Goal: Task Accomplishment & Management: Use online tool/utility

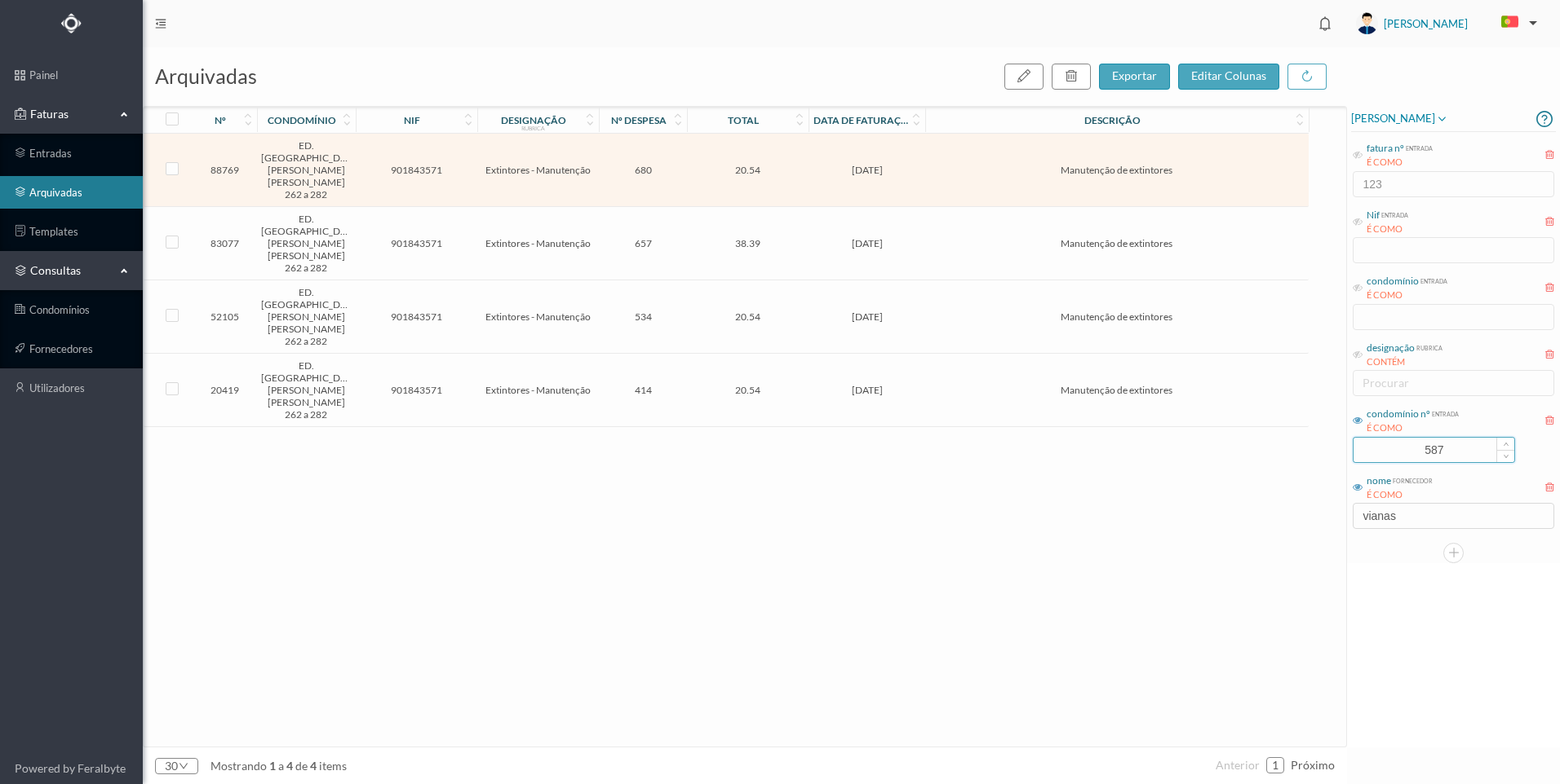
drag, startPoint x: 1460, startPoint y: 454, endPoint x: 1383, endPoint y: 443, distance: 77.8
click at [1383, 443] on input "587" at bounding box center [1433, 450] width 161 height 24
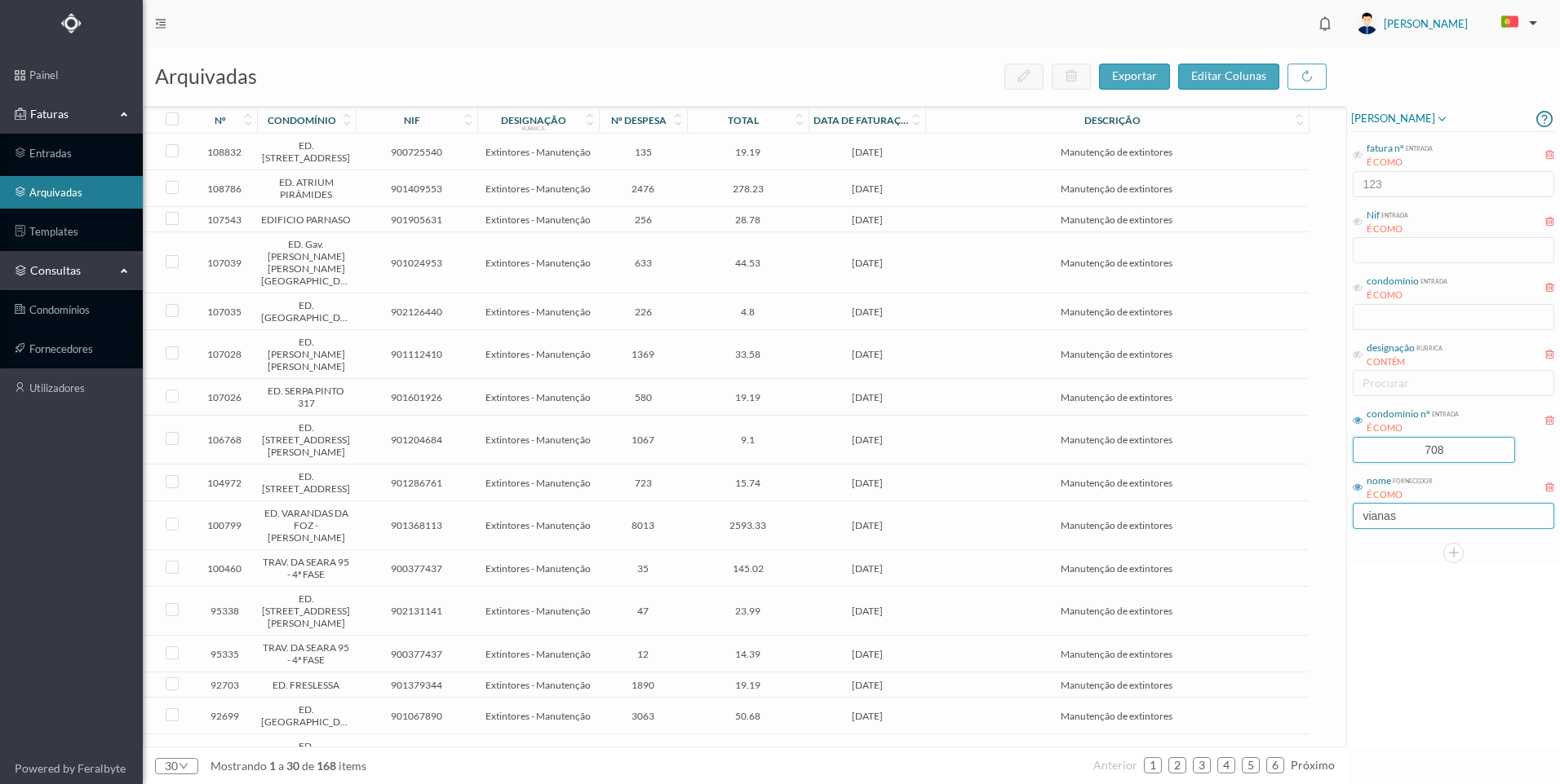
type input "708"
drag, startPoint x: 1407, startPoint y: 525, endPoint x: 1339, endPoint y: 513, distance: 69.1
click at [1339, 513] on div "arquivadas exportar editar colunas nº condomínio nif designação rubrica nº desp…" at bounding box center [851, 415] width 1417 height 737
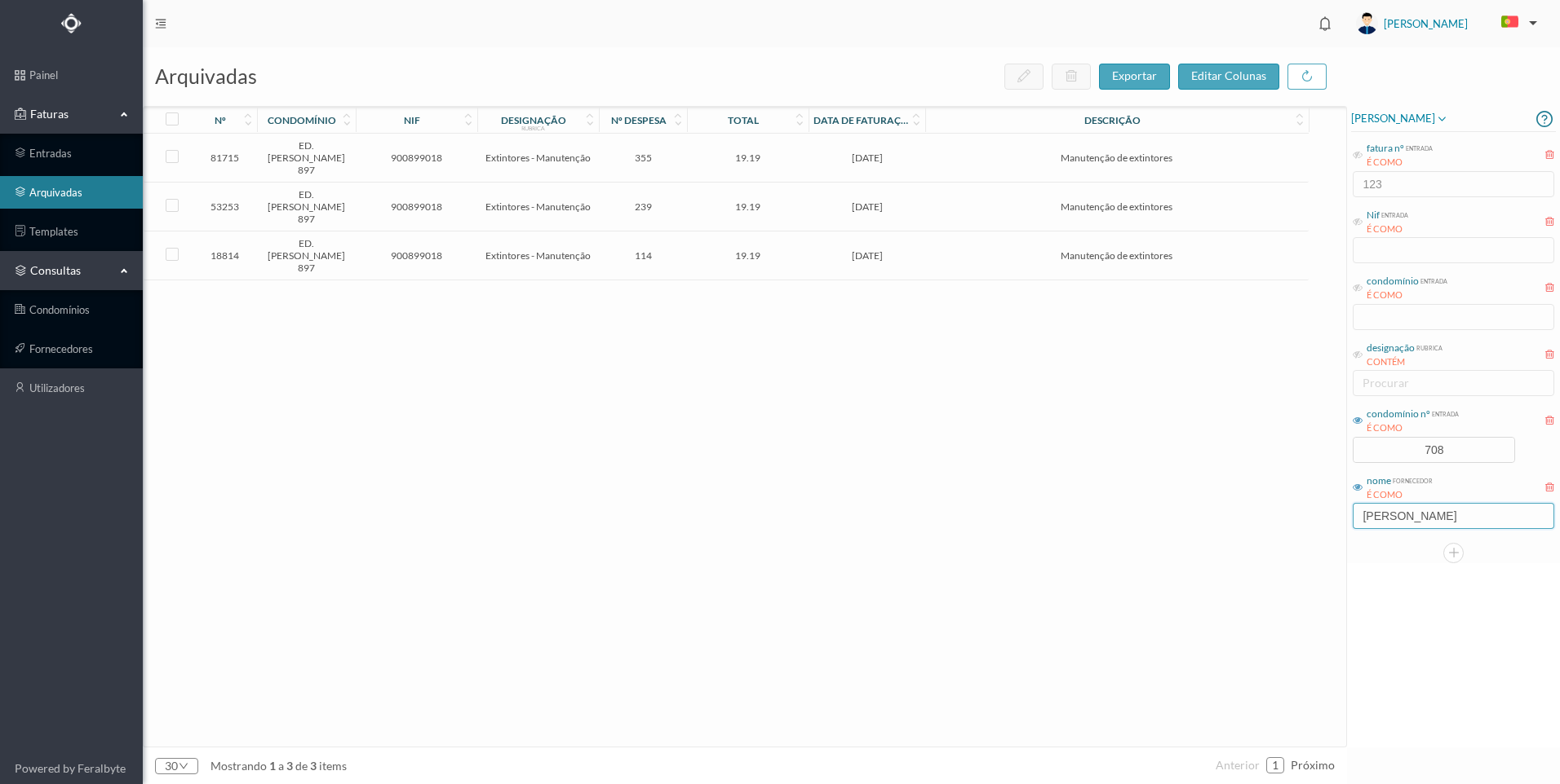
type input "[PERSON_NAME]"
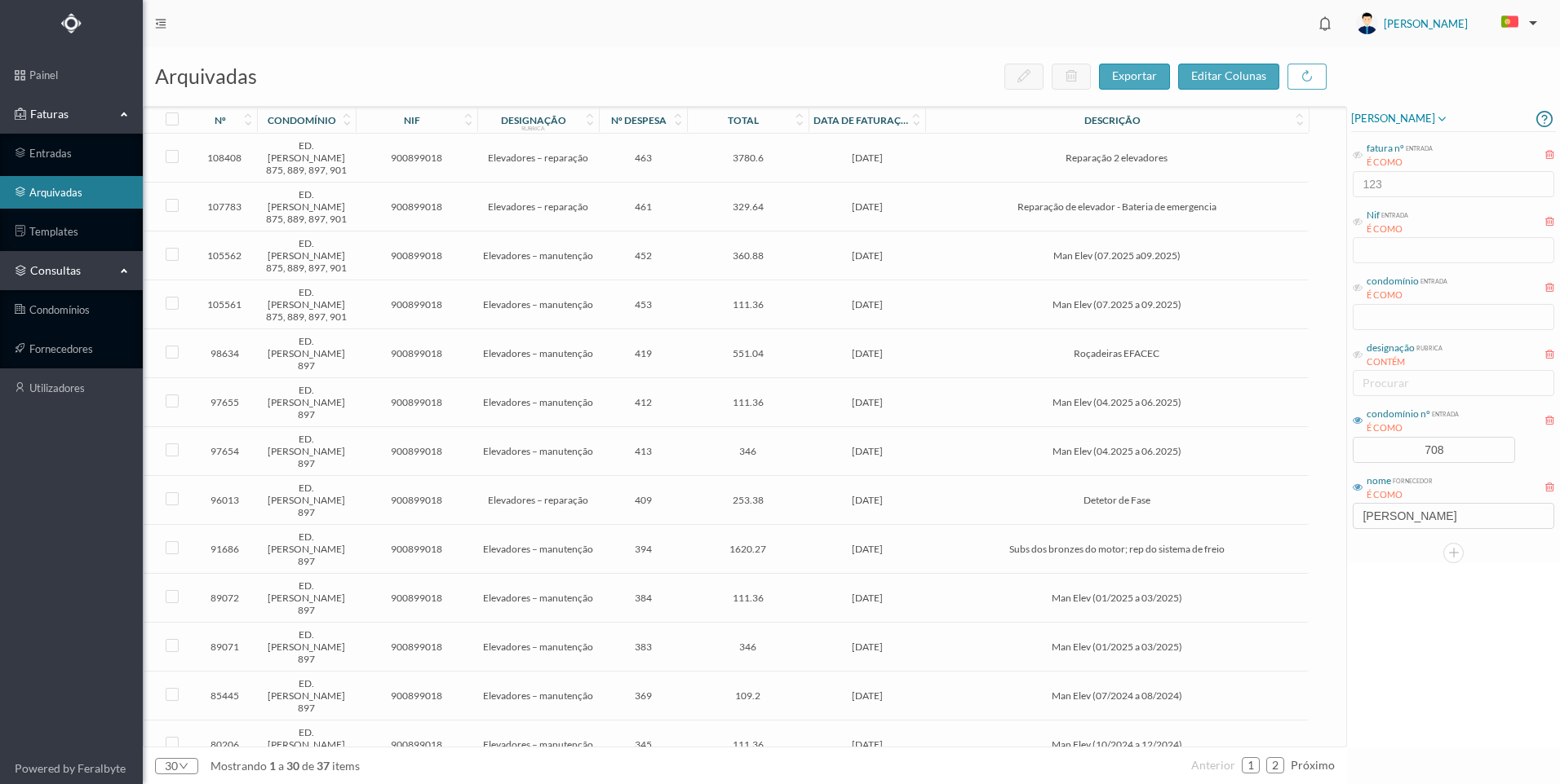
click at [852, 198] on td "[DATE]" at bounding box center [866, 207] width 117 height 49
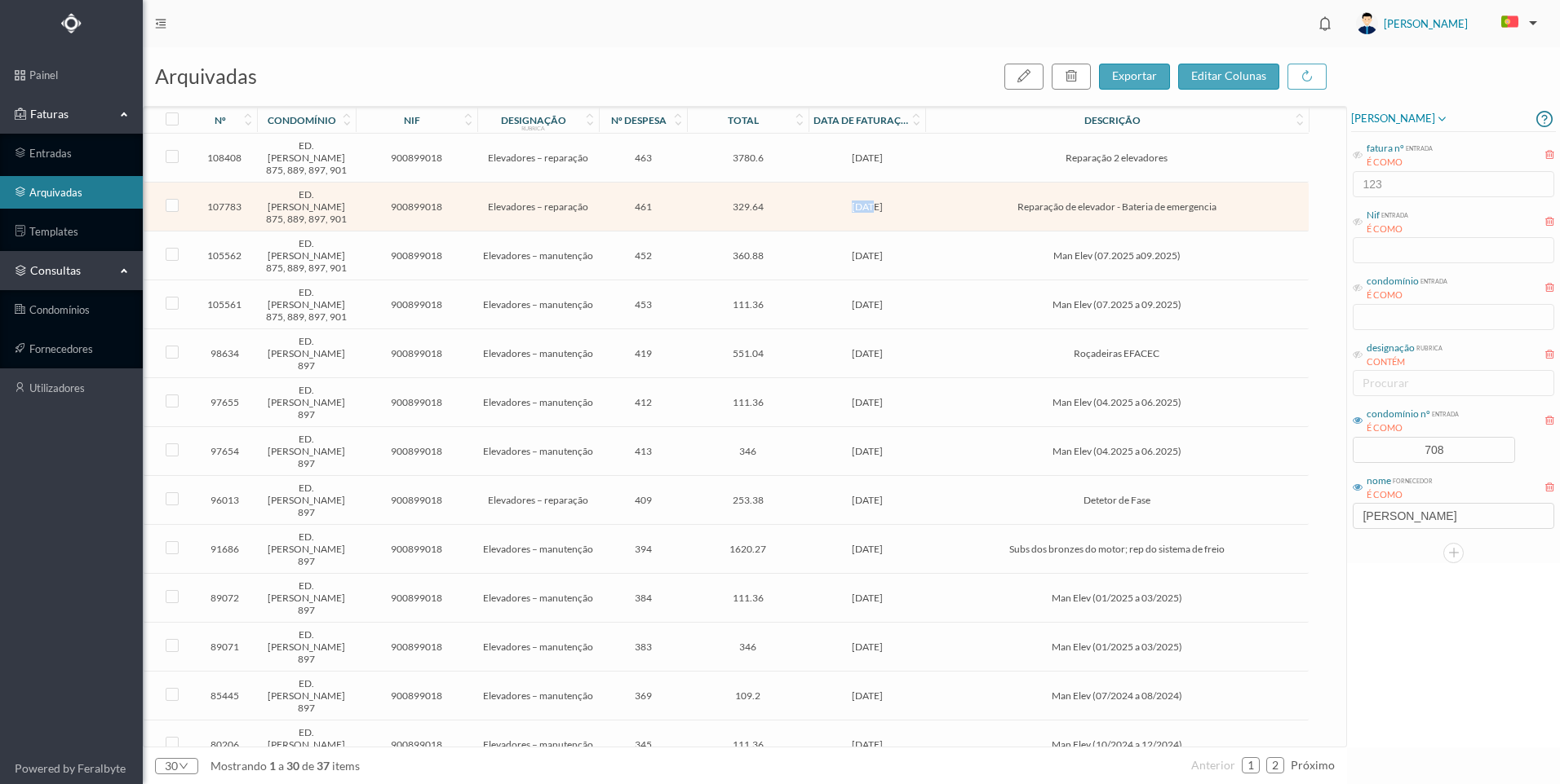
click at [852, 198] on td "[DATE]" at bounding box center [866, 207] width 117 height 49
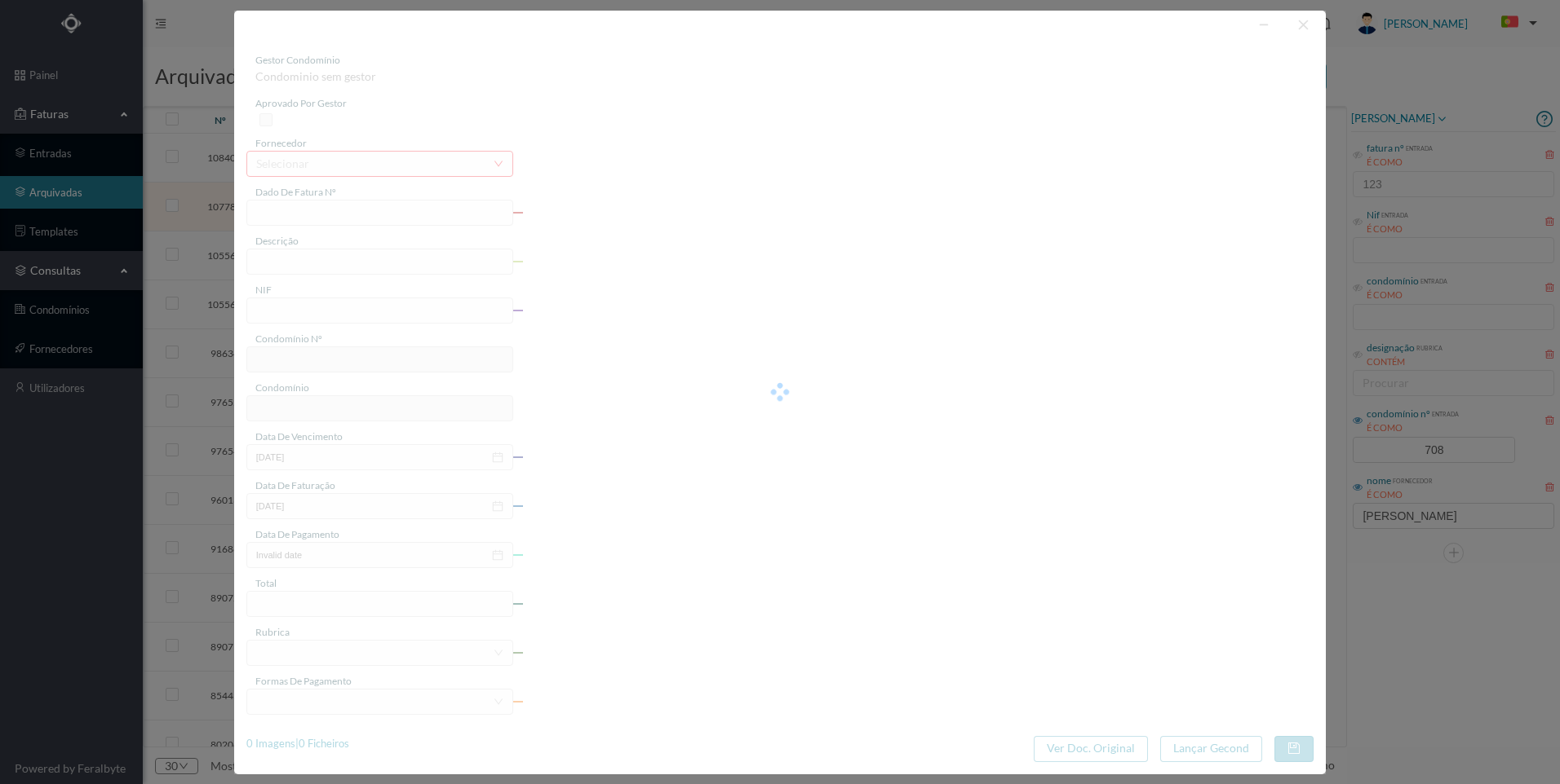
type input "FR 2504/035044"
type input "Reparação de elevador - Bateria de emergencia"
type input "900899018"
type input "[DATE]"
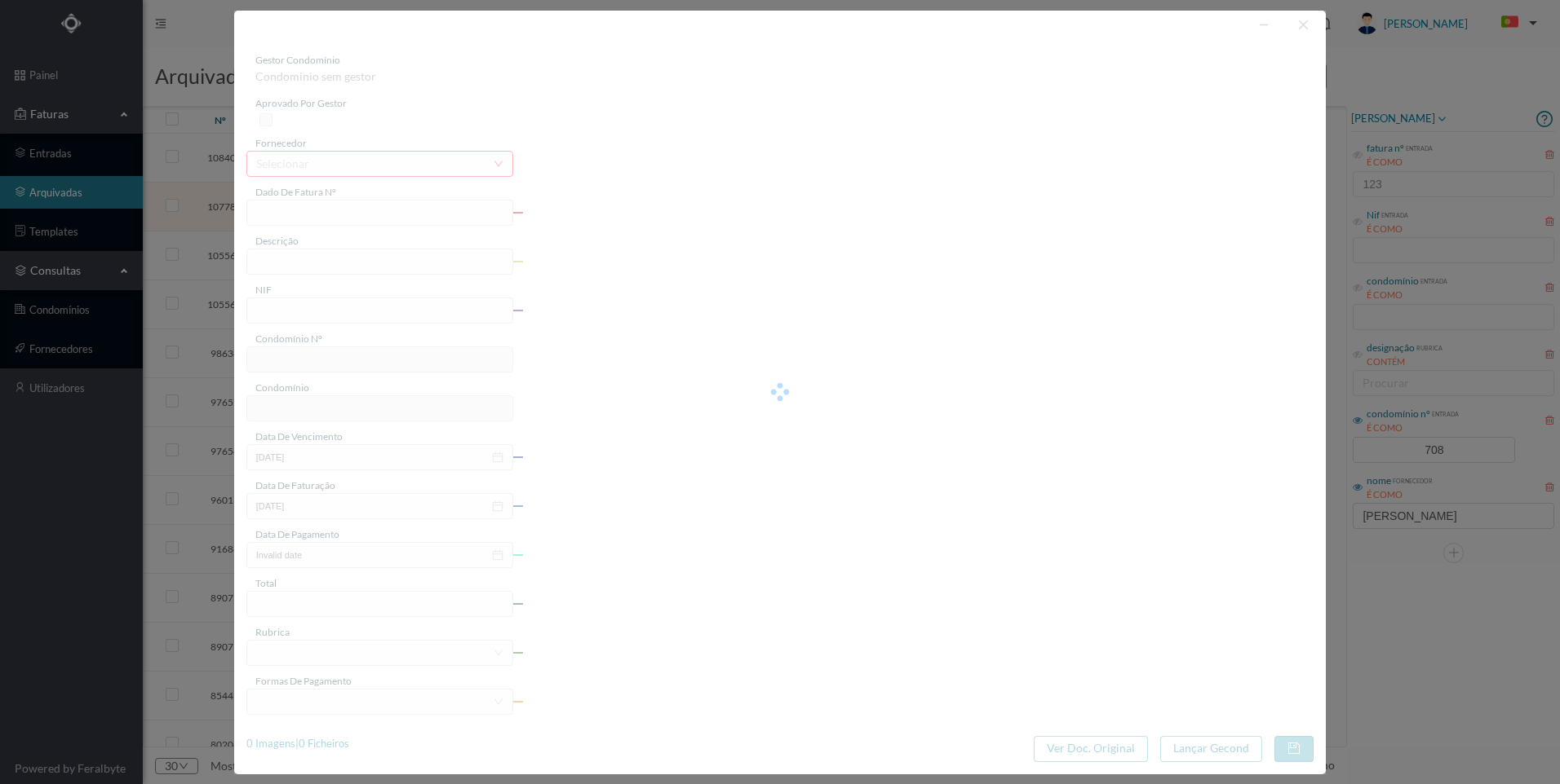
type input "329.64"
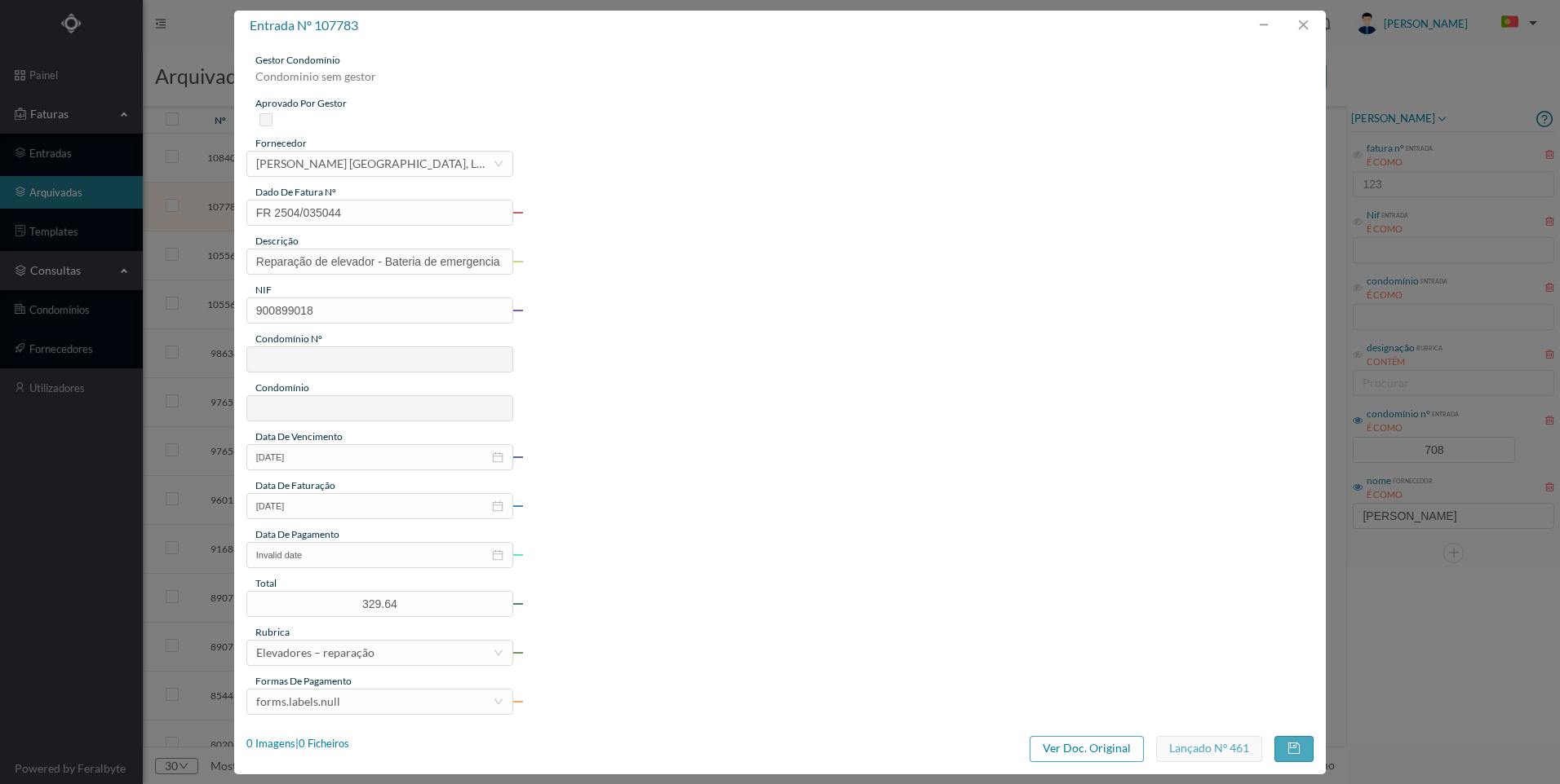
type input "708"
type input "ED. [PERSON_NAME] 875, 889, 897, 901"
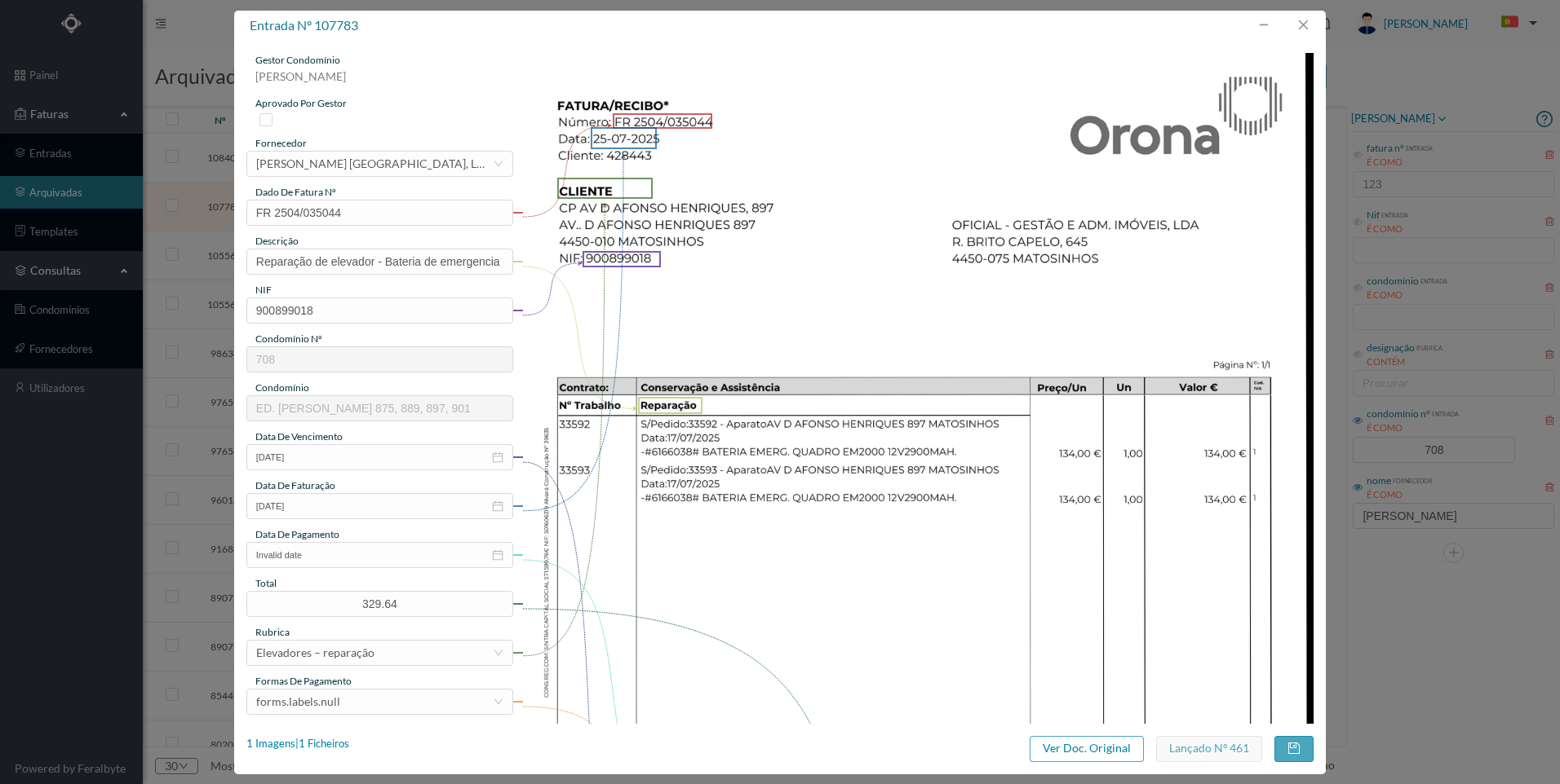
click at [1419, 55] on div "entrada nº 107783 gestor condomínio [PERSON_NAME] aprovado por gestor fornecedo…" at bounding box center [780, 392] width 1560 height 784
click at [1301, 24] on button "button" at bounding box center [1303, 25] width 39 height 26
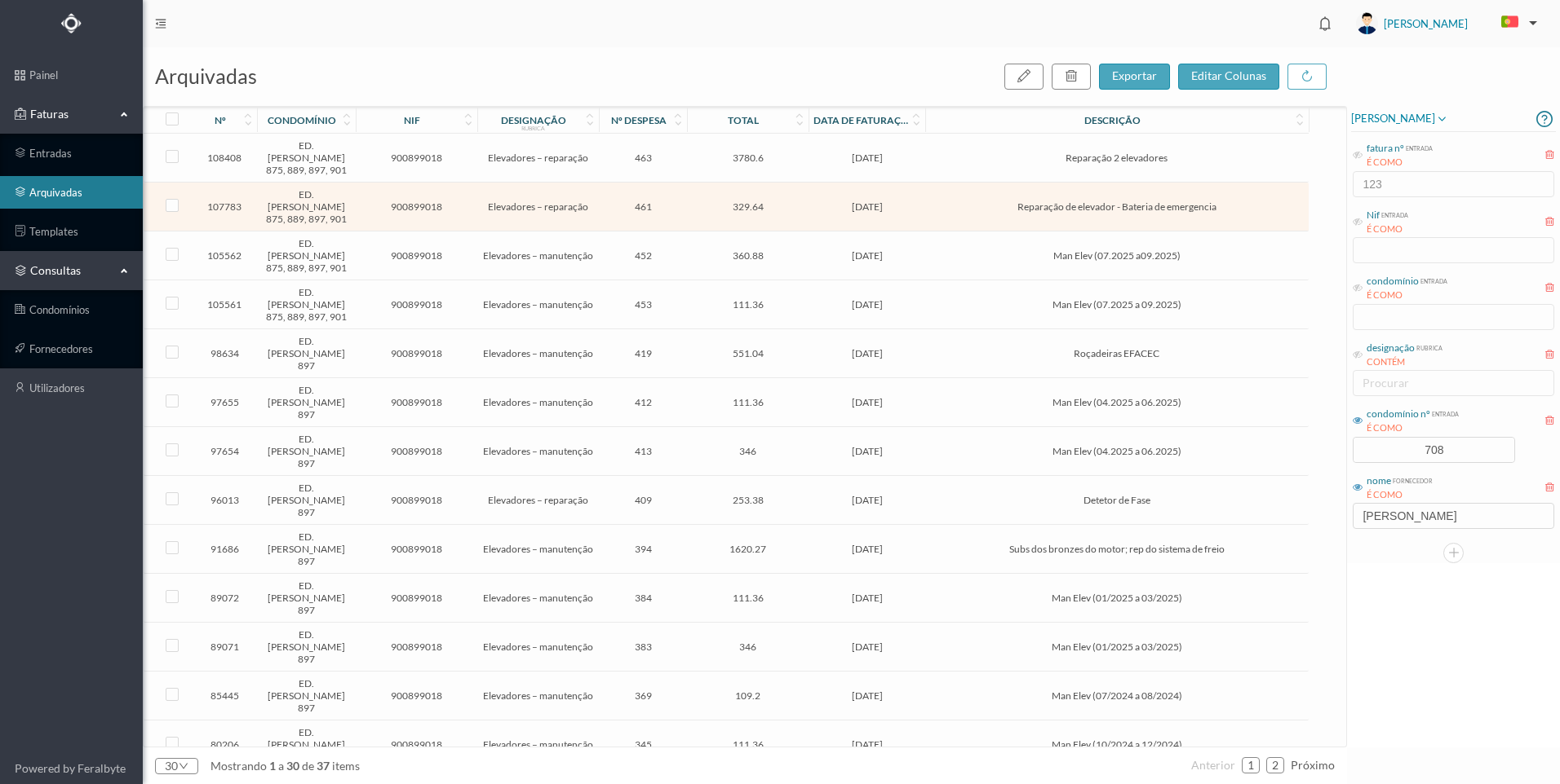
click at [781, 154] on span "3780.6" at bounding box center [747, 157] width 113 height 12
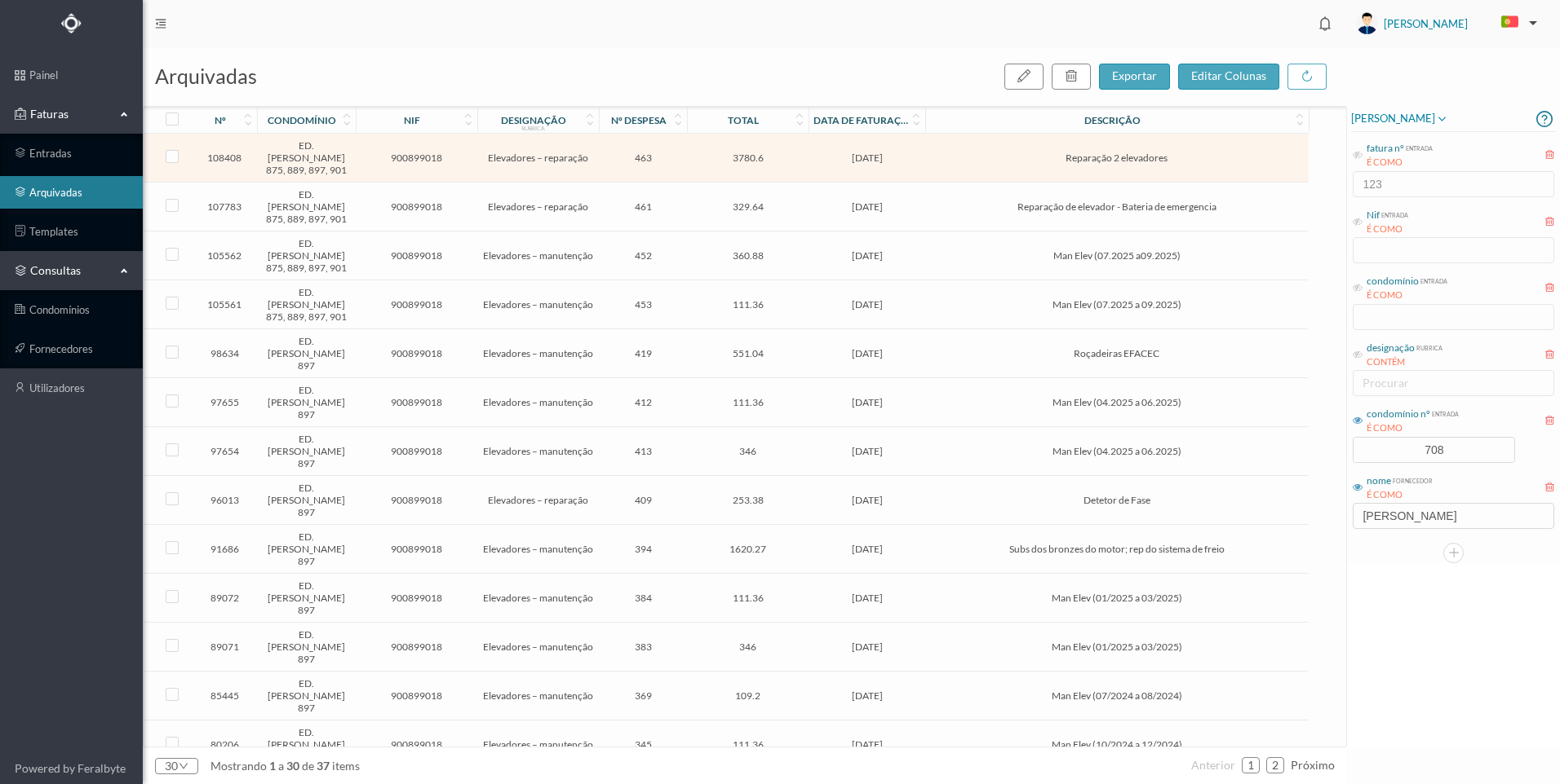
click at [781, 154] on span "3780.6" at bounding box center [747, 157] width 113 height 12
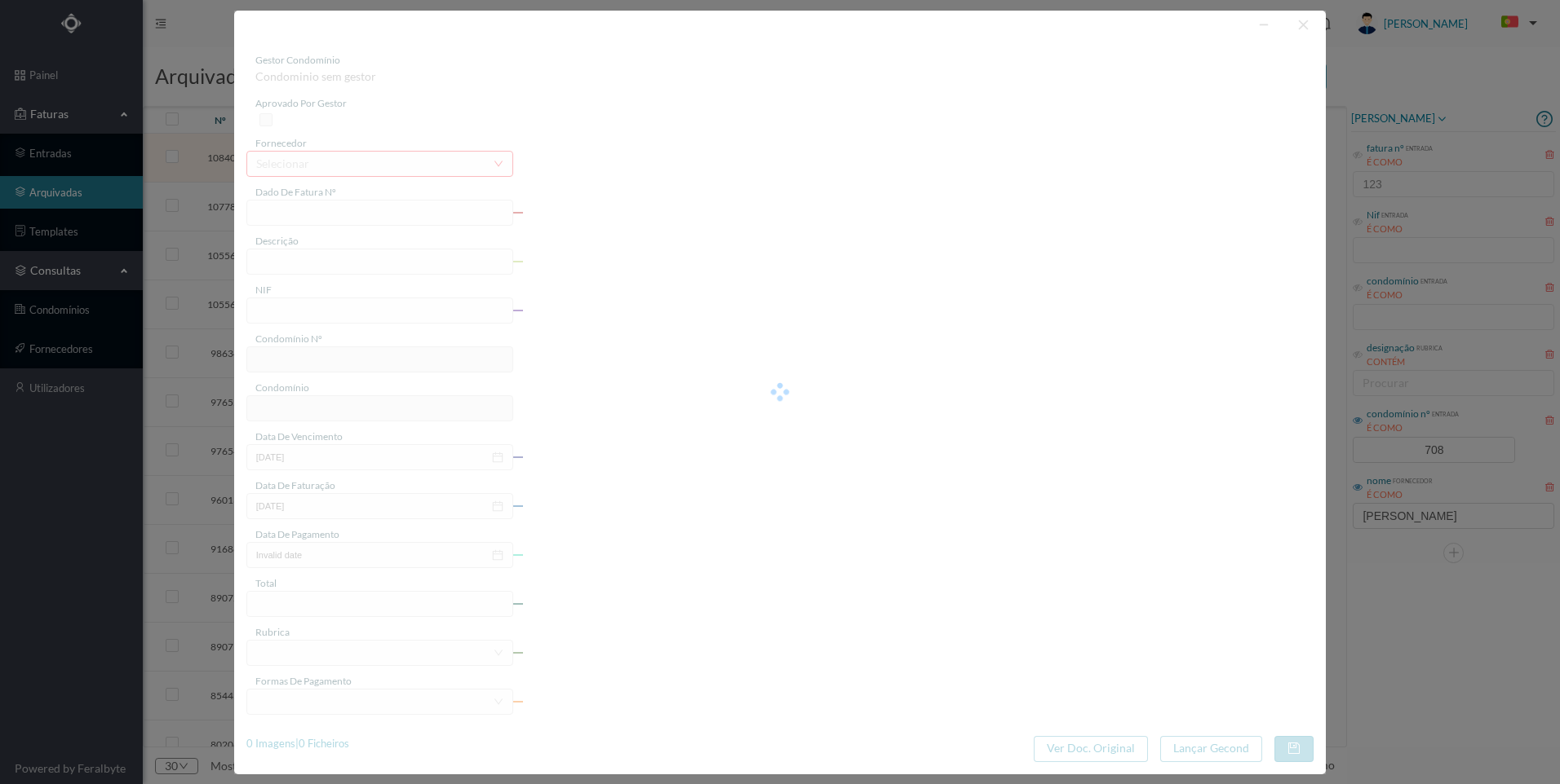
type input "FR 2506/002168"
type input "Reparação 2 elevadores"
type input "900899018"
type input "[DATE]"
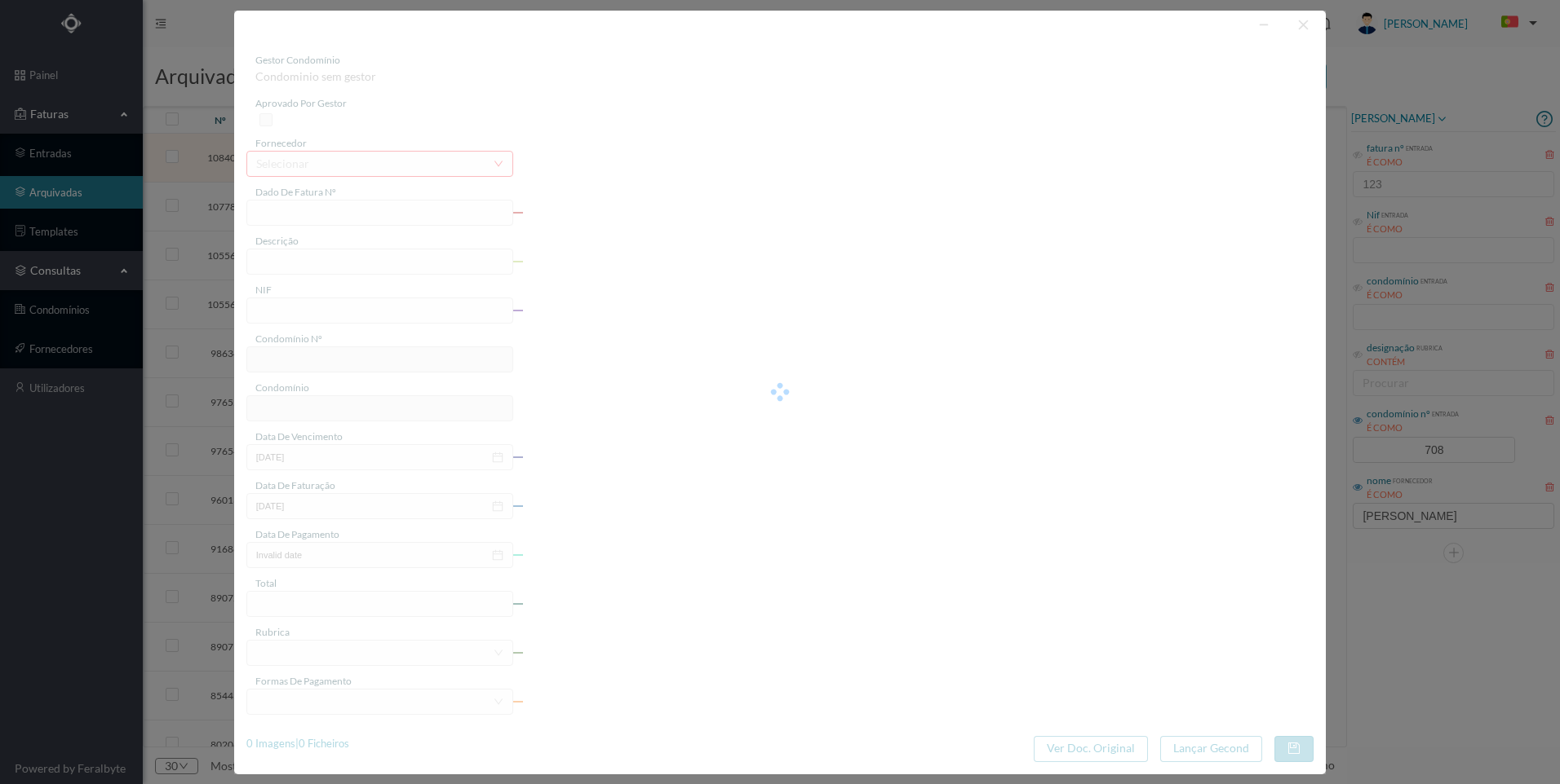
type input "3780.60"
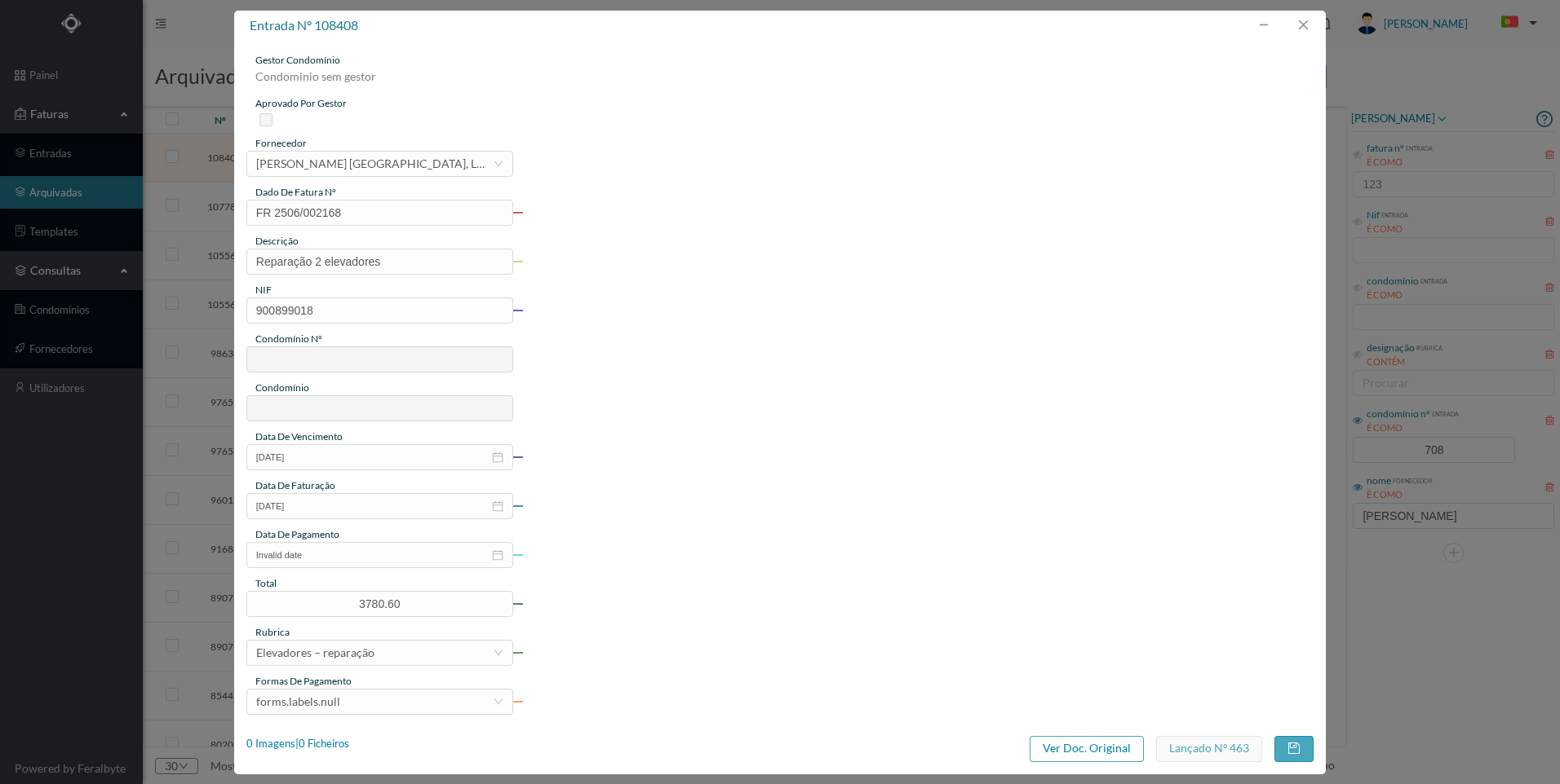
type input "708"
type input "ED. [PERSON_NAME] 875, 889, 897, 901"
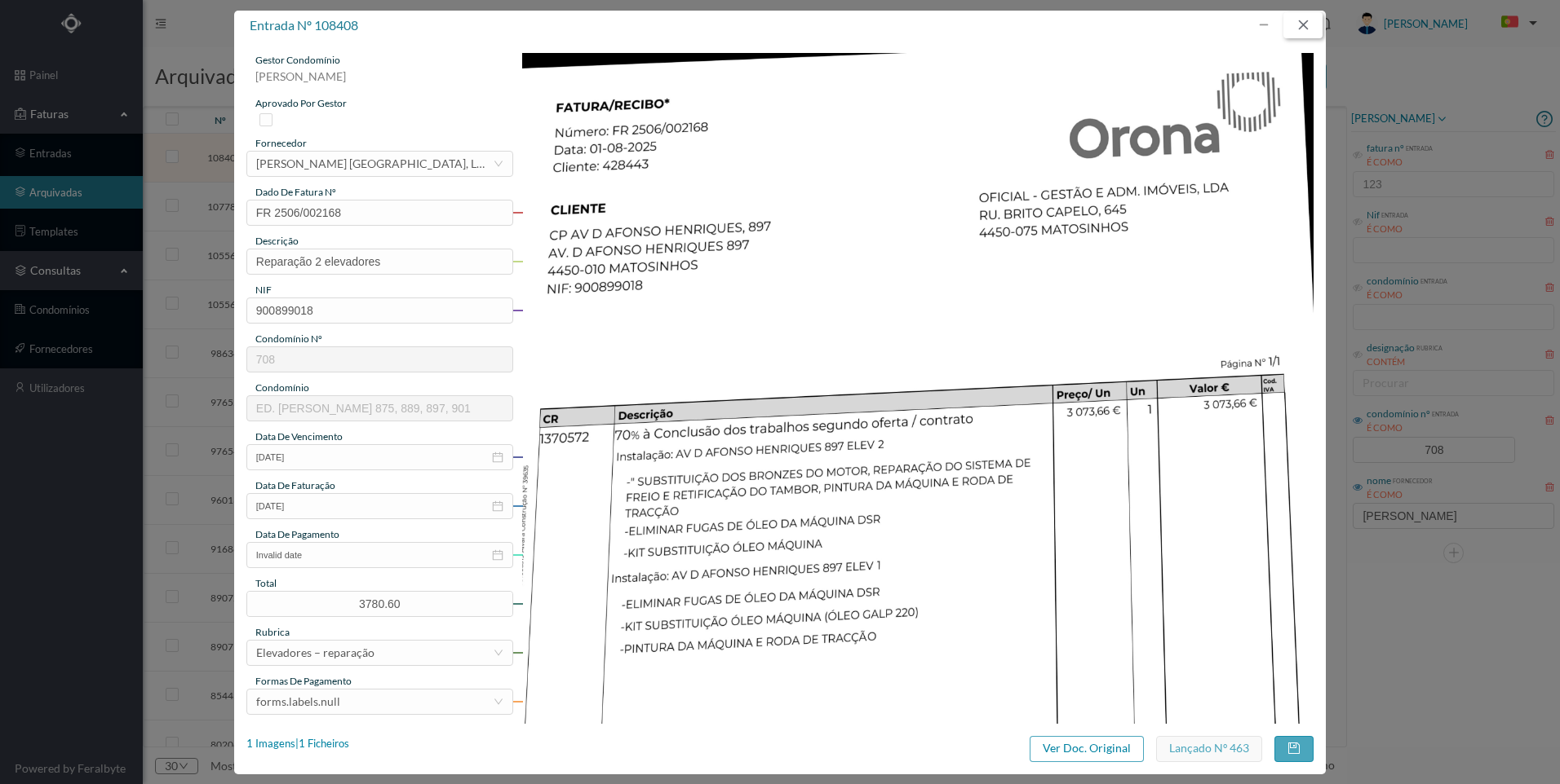
click at [1304, 28] on button "button" at bounding box center [1303, 25] width 39 height 26
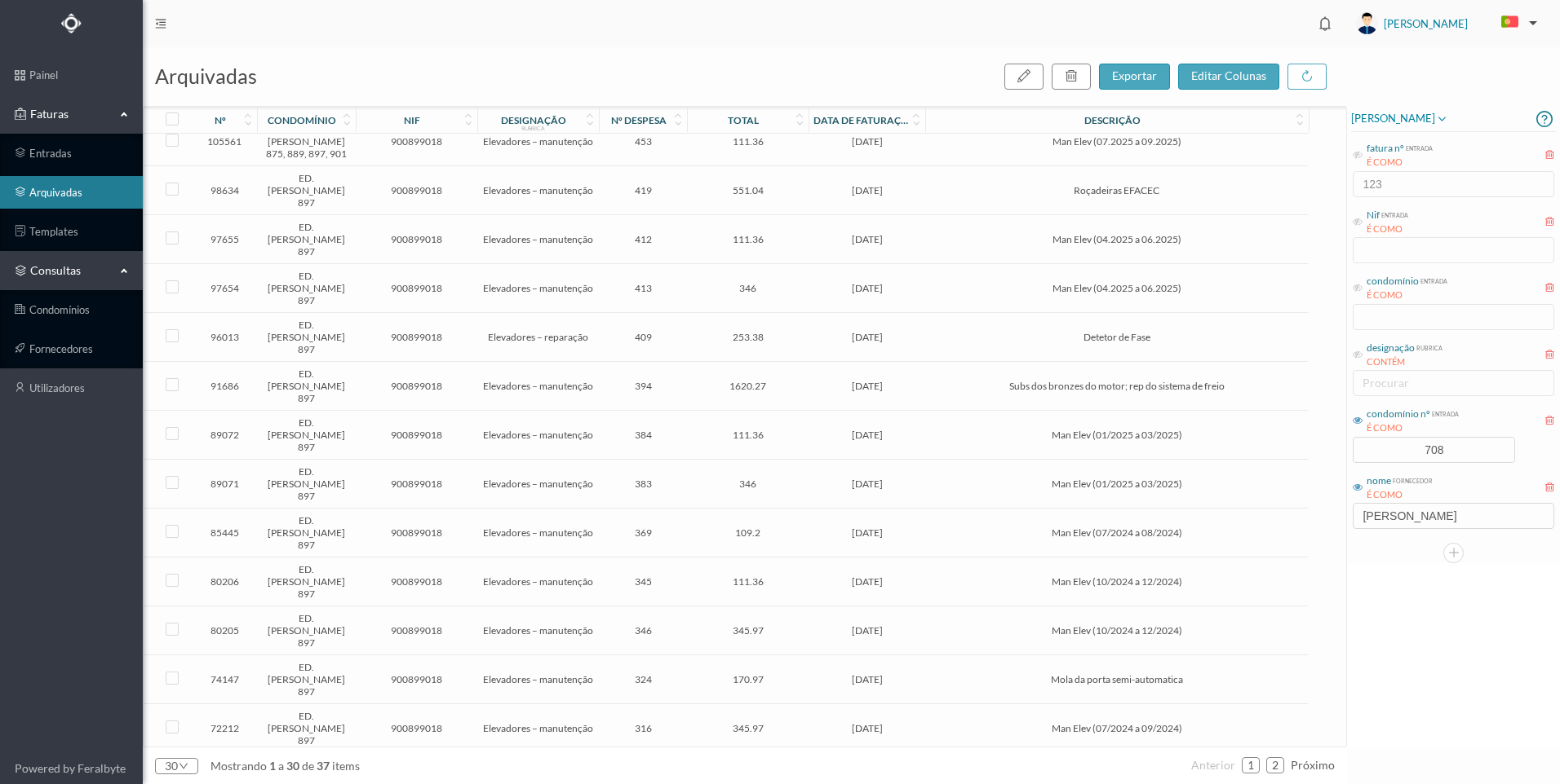
scroll to position [82, 0]
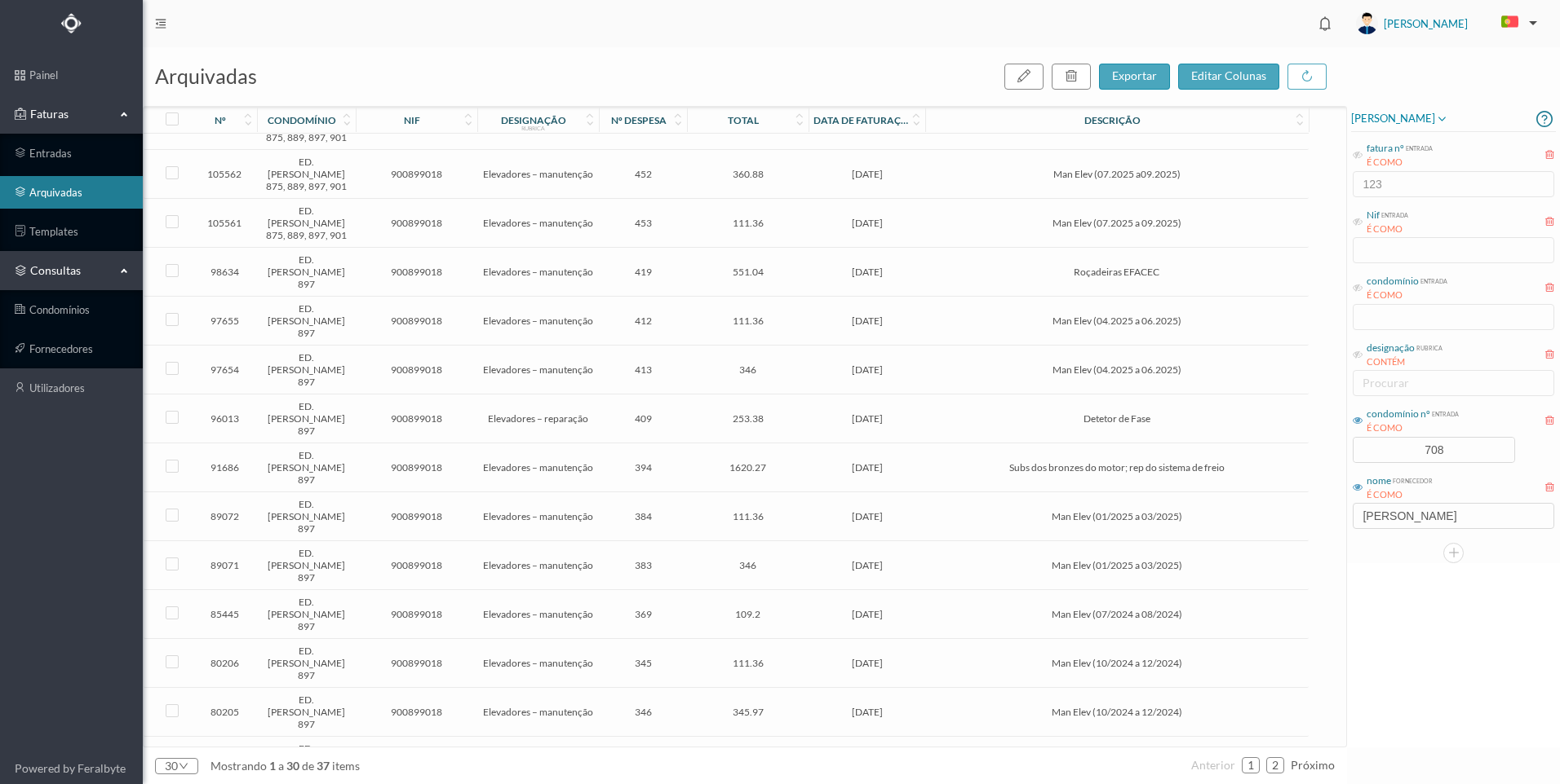
click at [873, 462] on span "[DATE]" at bounding box center [866, 467] width 109 height 12
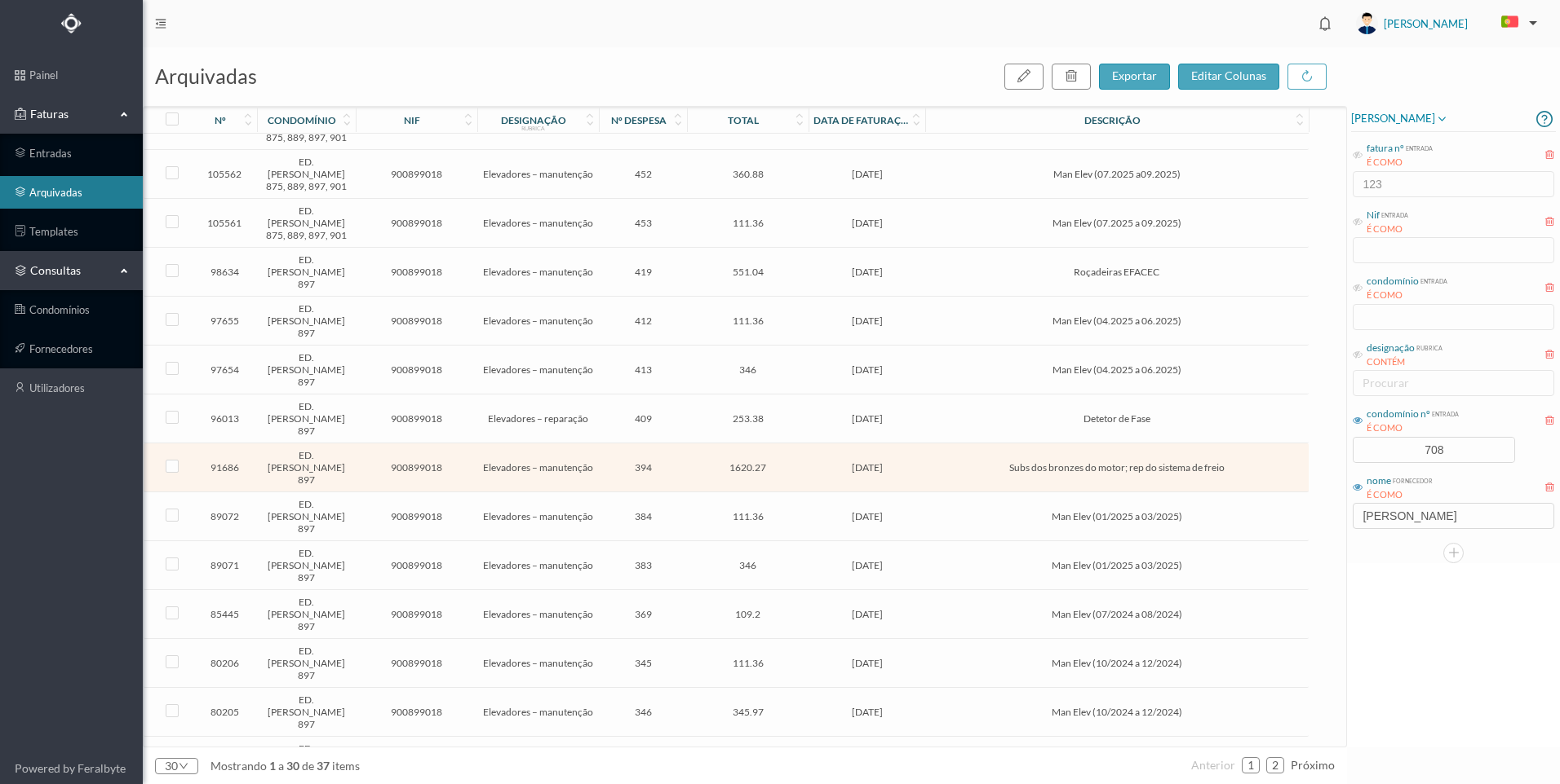
click at [872, 462] on span "[DATE]" at bounding box center [866, 467] width 109 height 12
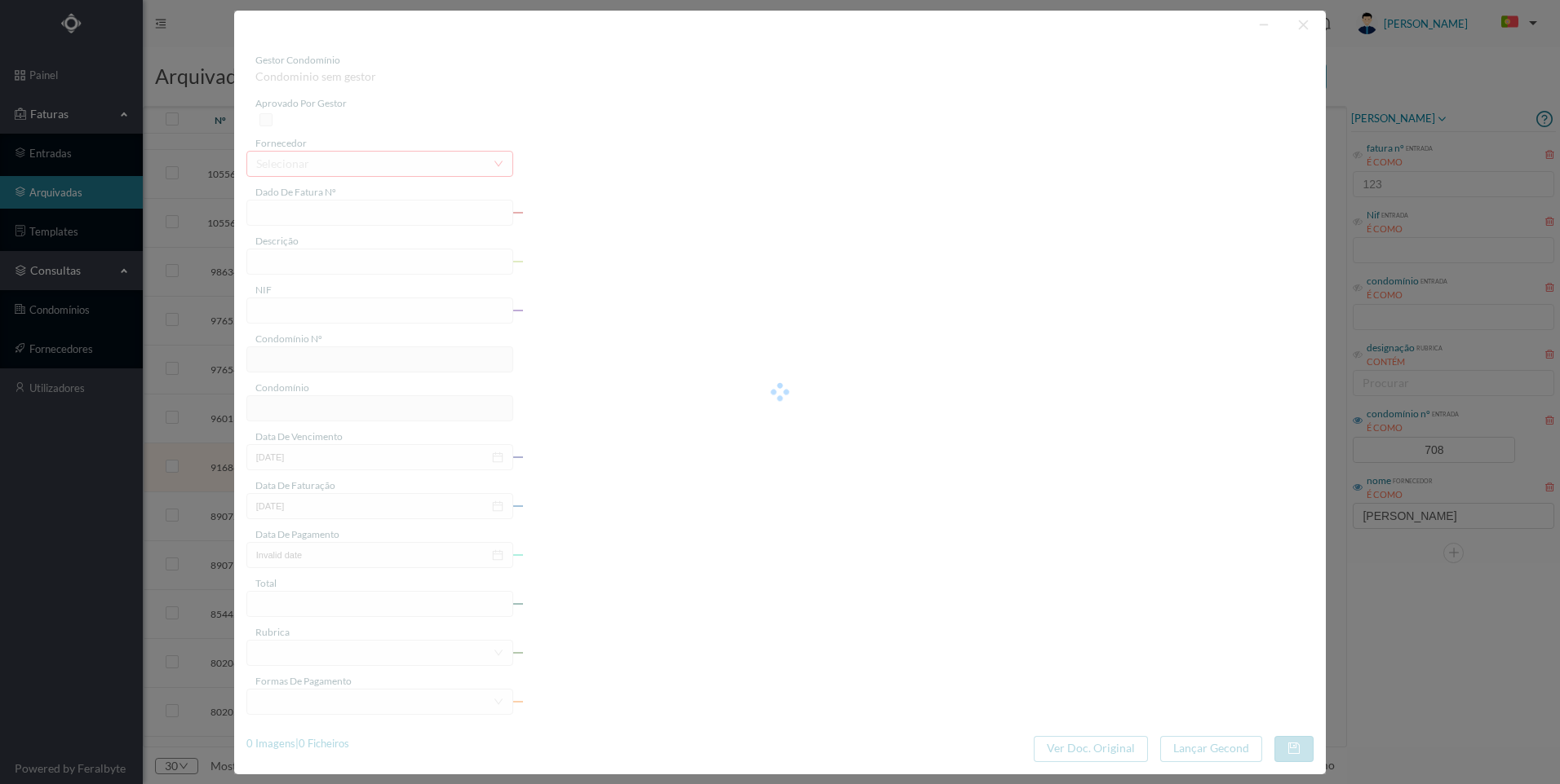
type input "FR 2406/003287"
type input "Subs dos bronzes do motor; rep do sistema de freio"
type input "900899018"
type input "[DATE]"
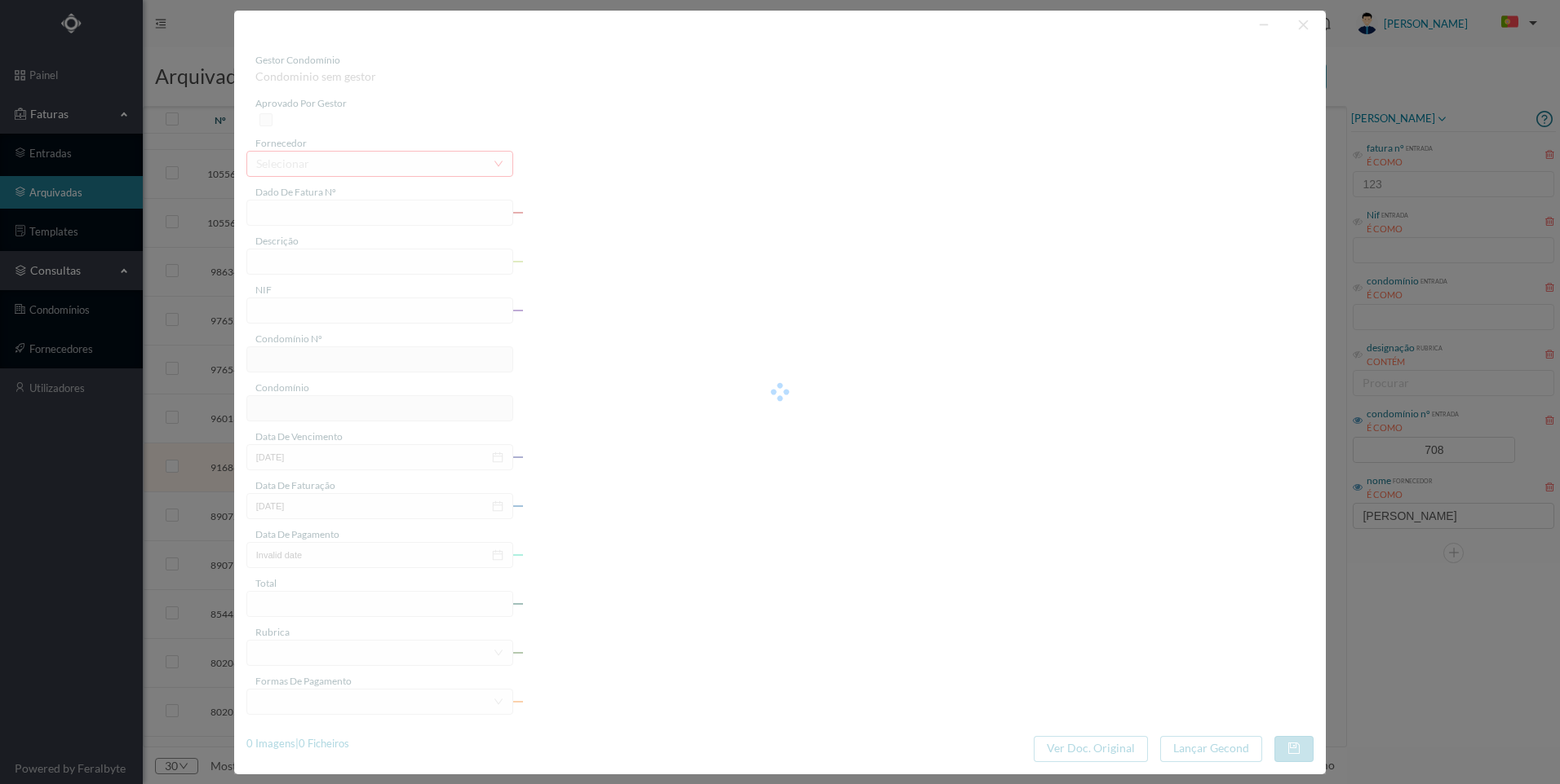
type input "1620.27"
type input "708"
type input "ED. [PERSON_NAME] 875, 889, 897, 901"
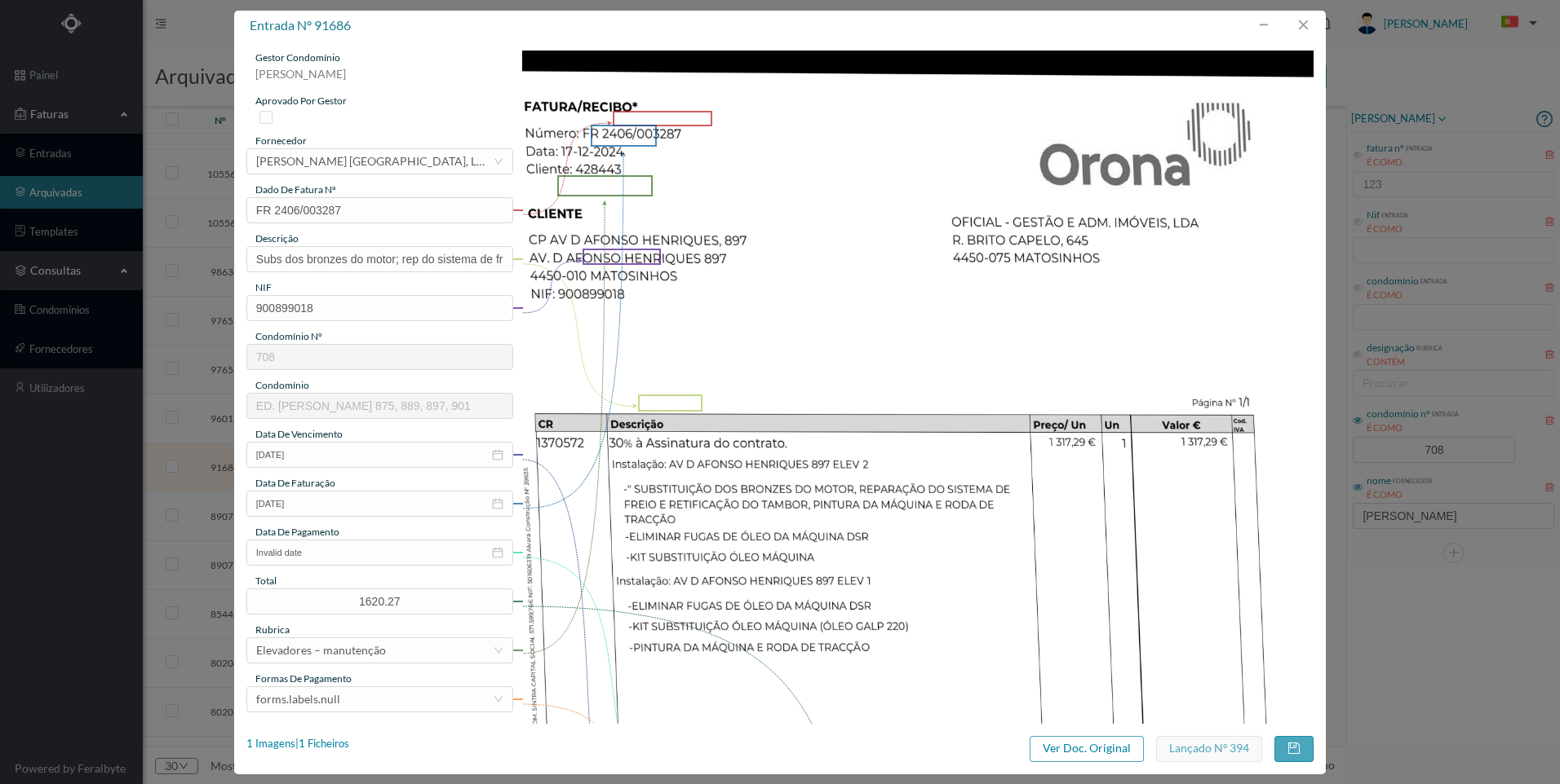
scroll to position [0, 0]
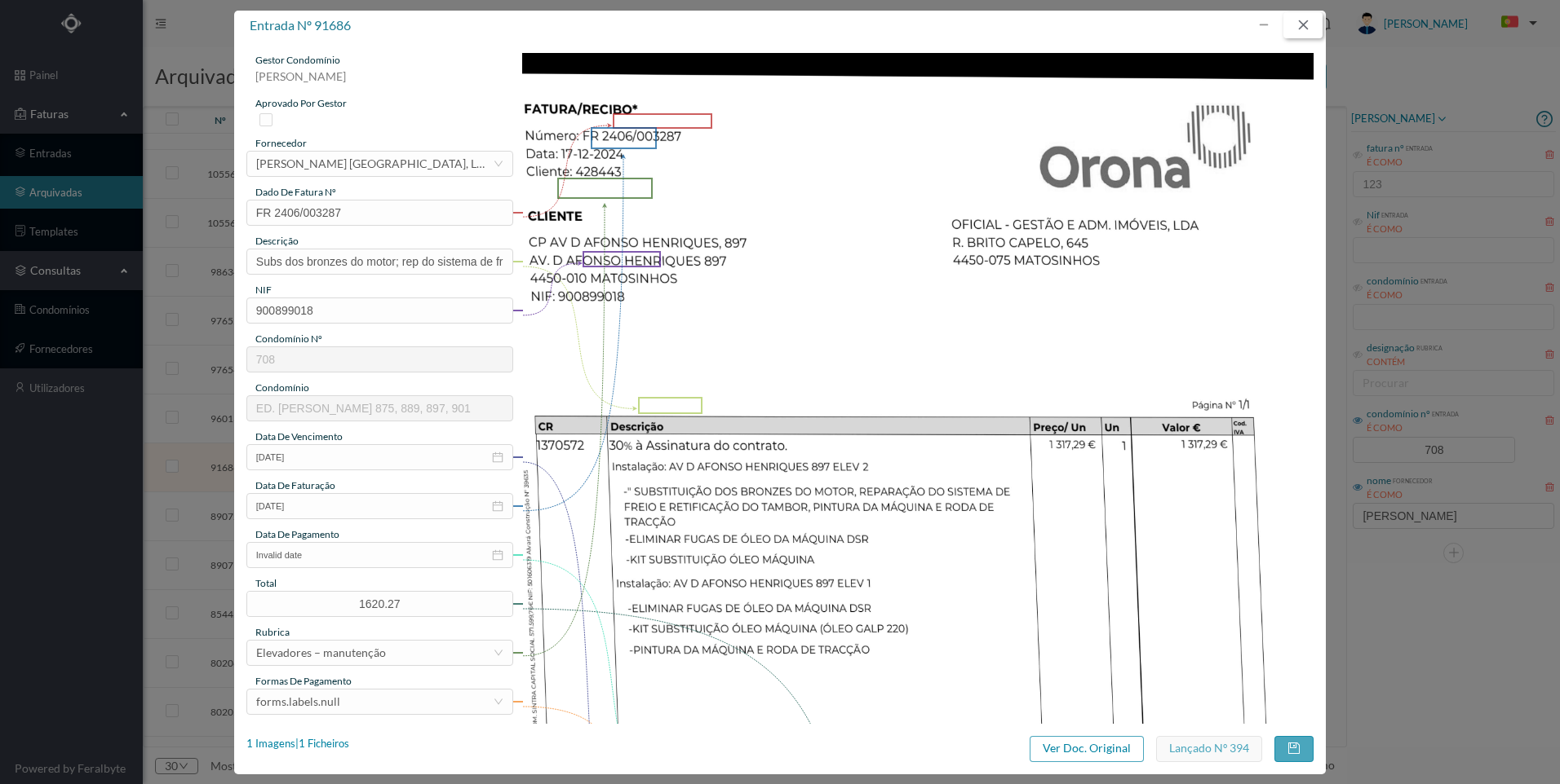
click at [1303, 29] on button "button" at bounding box center [1303, 25] width 39 height 26
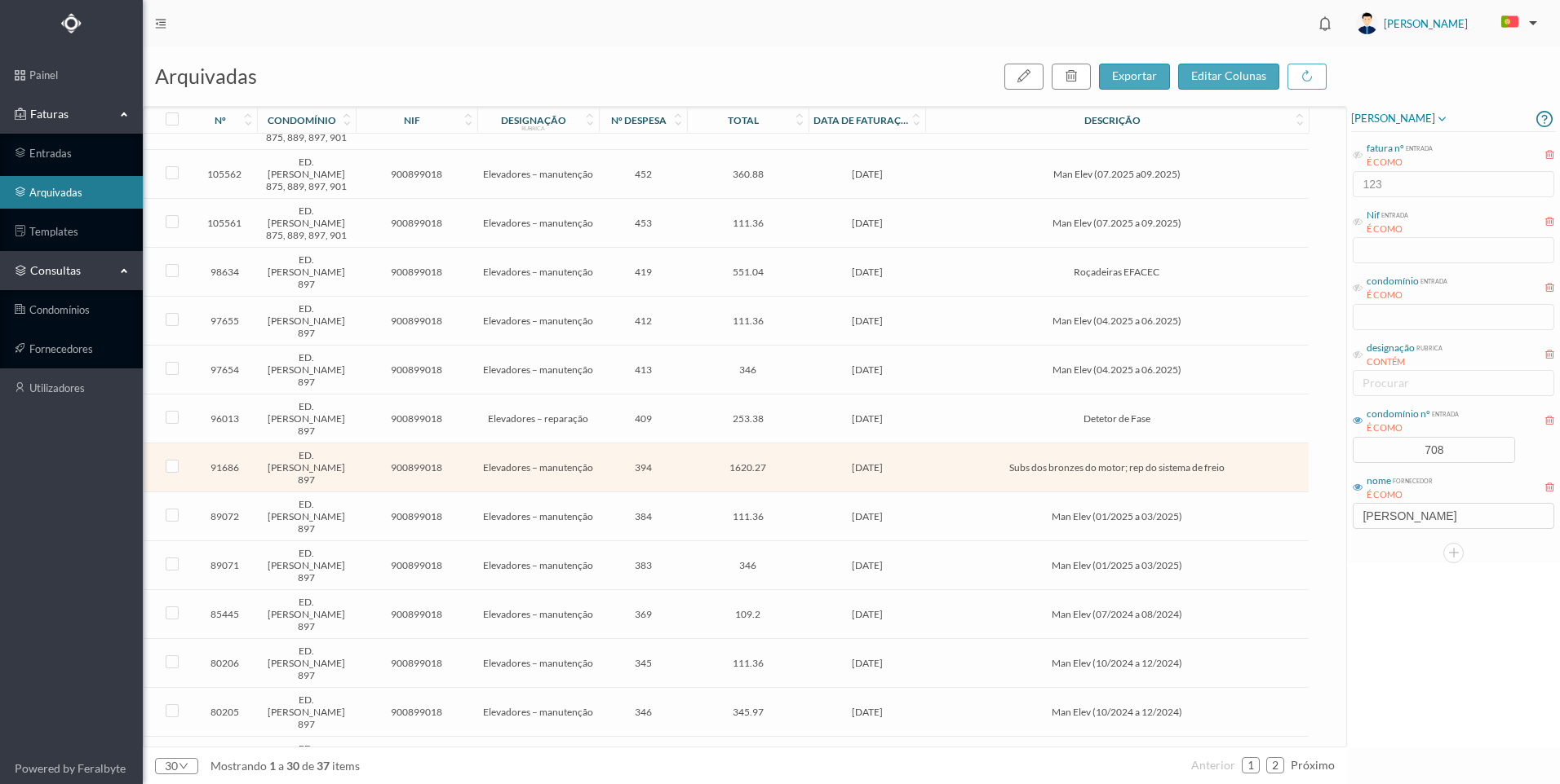
click at [878, 176] on span "[DATE]" at bounding box center [866, 174] width 109 height 12
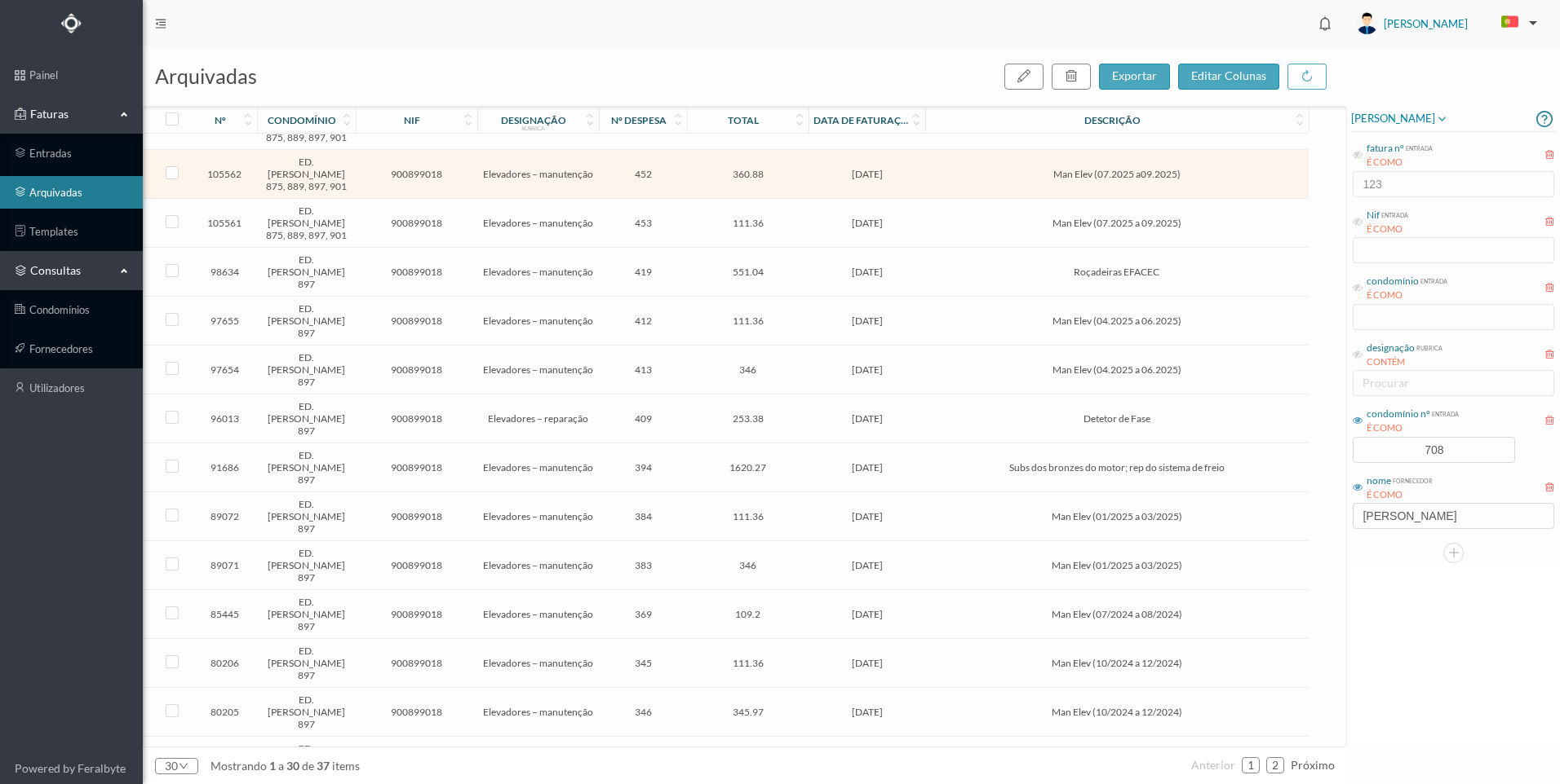
click at [878, 176] on span "[DATE]" at bounding box center [866, 174] width 109 height 12
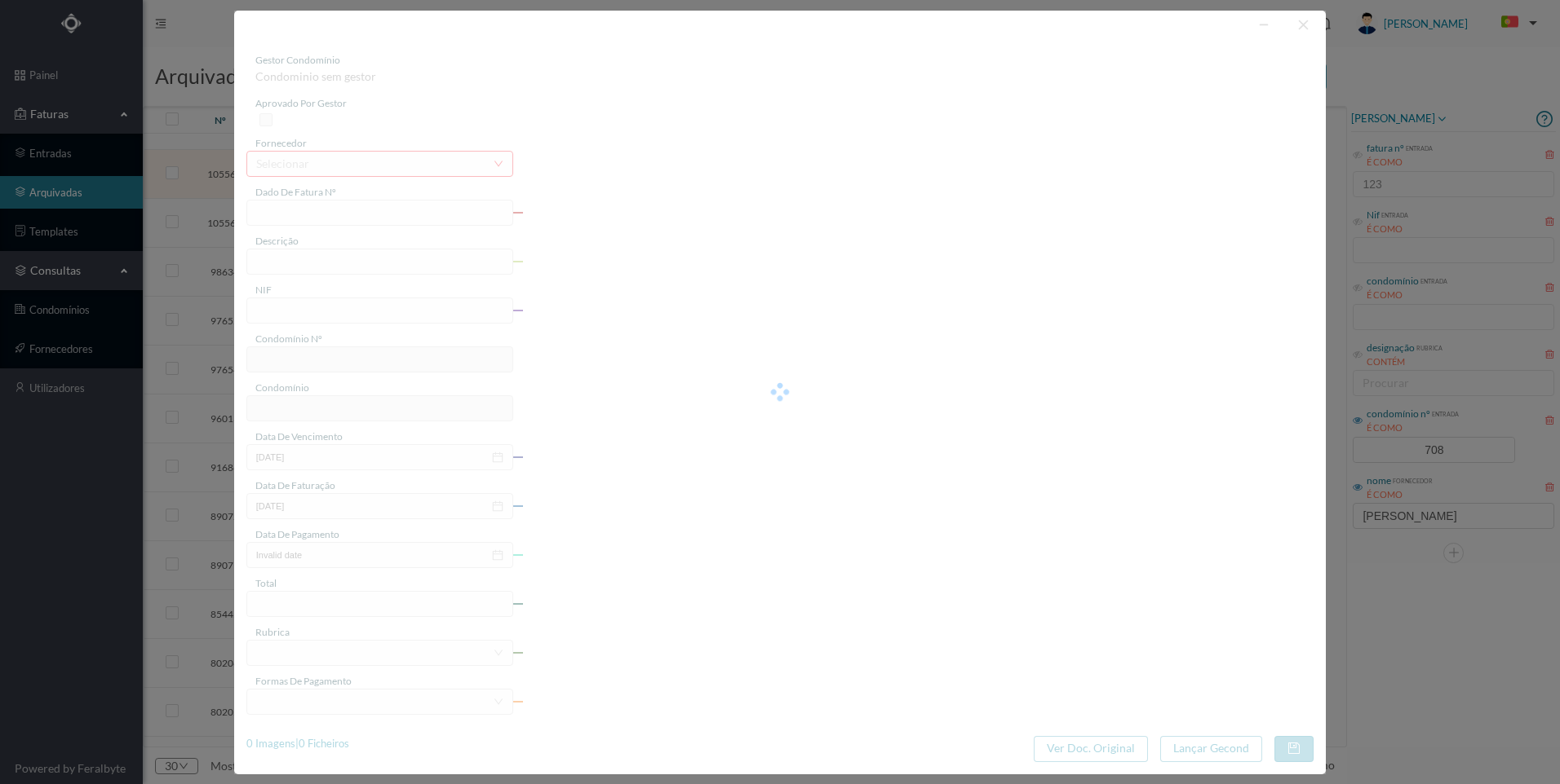
type input "FR 2504/032477"
type input "Man Elev (07.2025 a09.2025)"
type input "900899018"
type input "[DATE]"
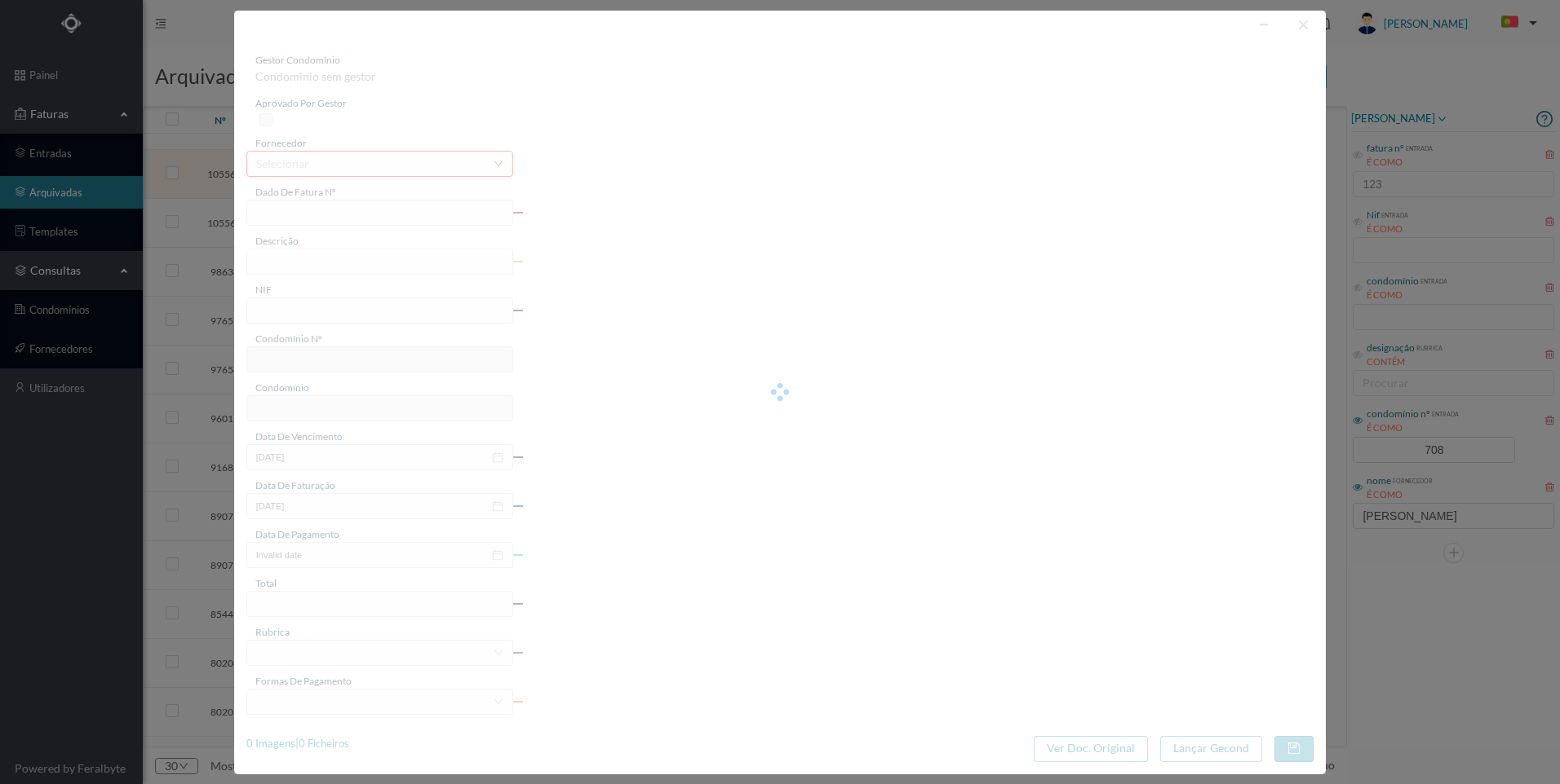
type input "360.88"
type input "708"
type input "ED. [PERSON_NAME] 875, 889, 897, 901"
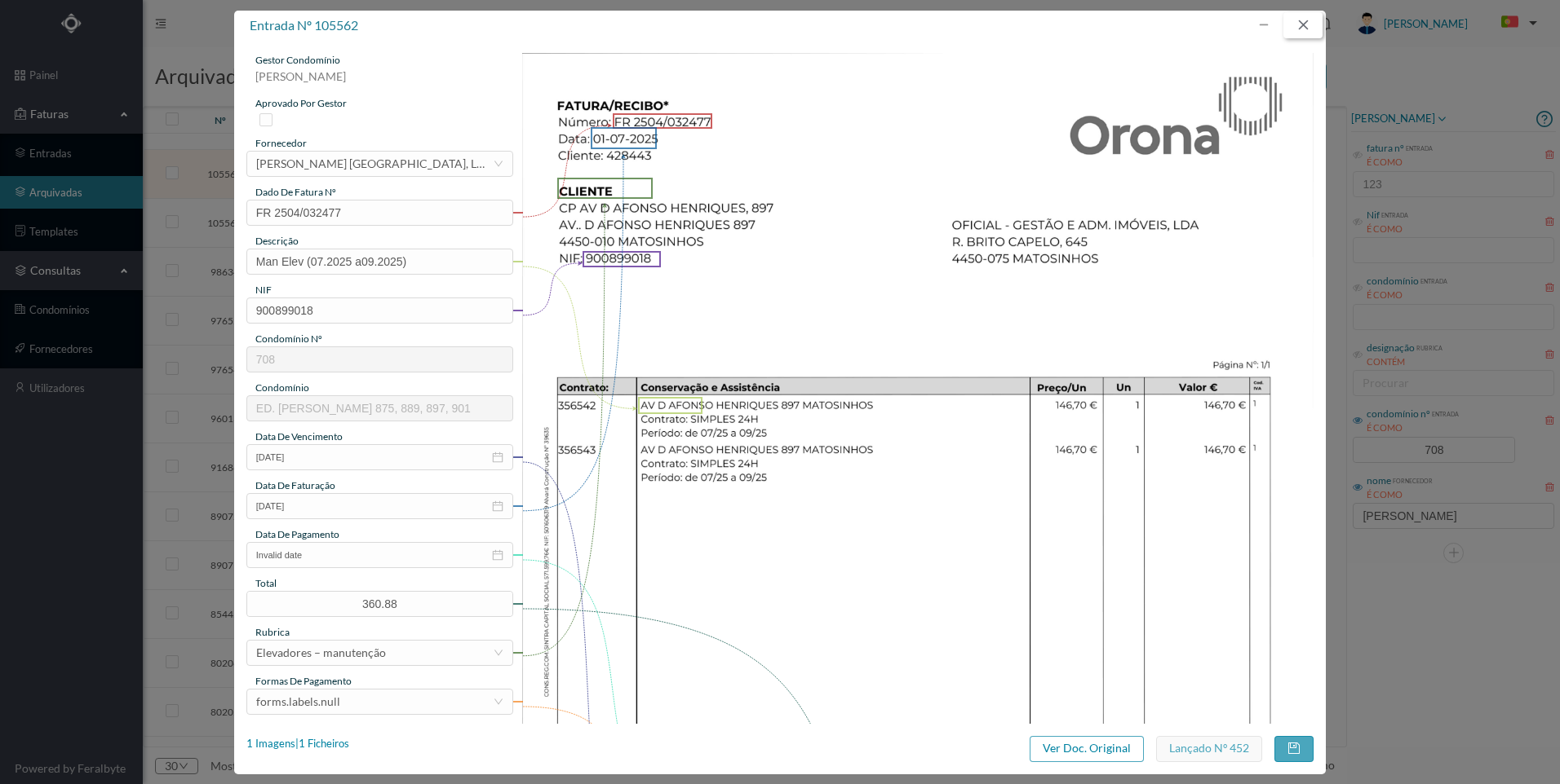
drag, startPoint x: 1308, startPoint y: 20, endPoint x: 1296, endPoint y: 40, distance: 23.3
click at [1307, 20] on button "button" at bounding box center [1303, 25] width 39 height 26
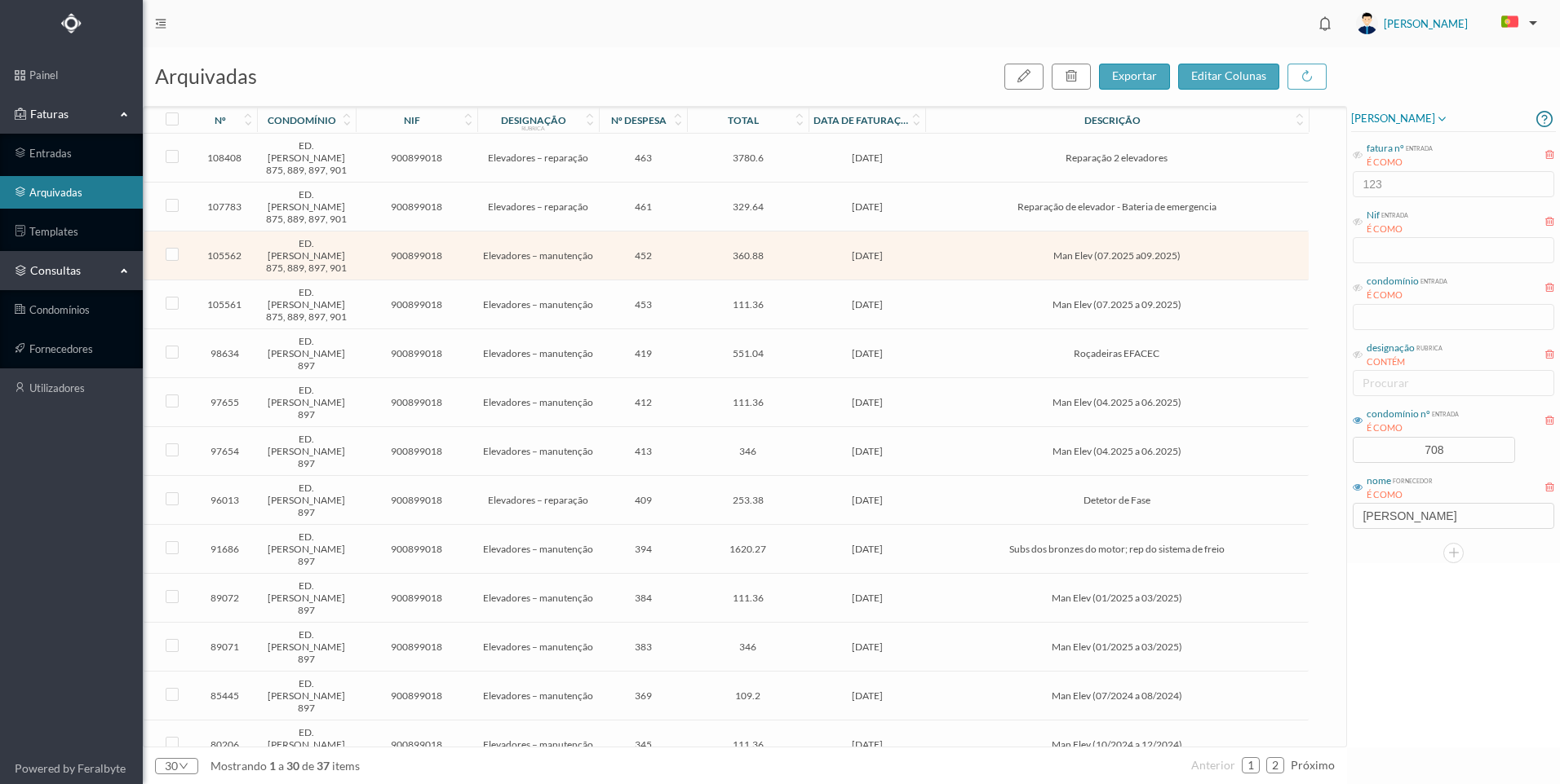
click at [848, 165] on td "[DATE]" at bounding box center [866, 158] width 117 height 49
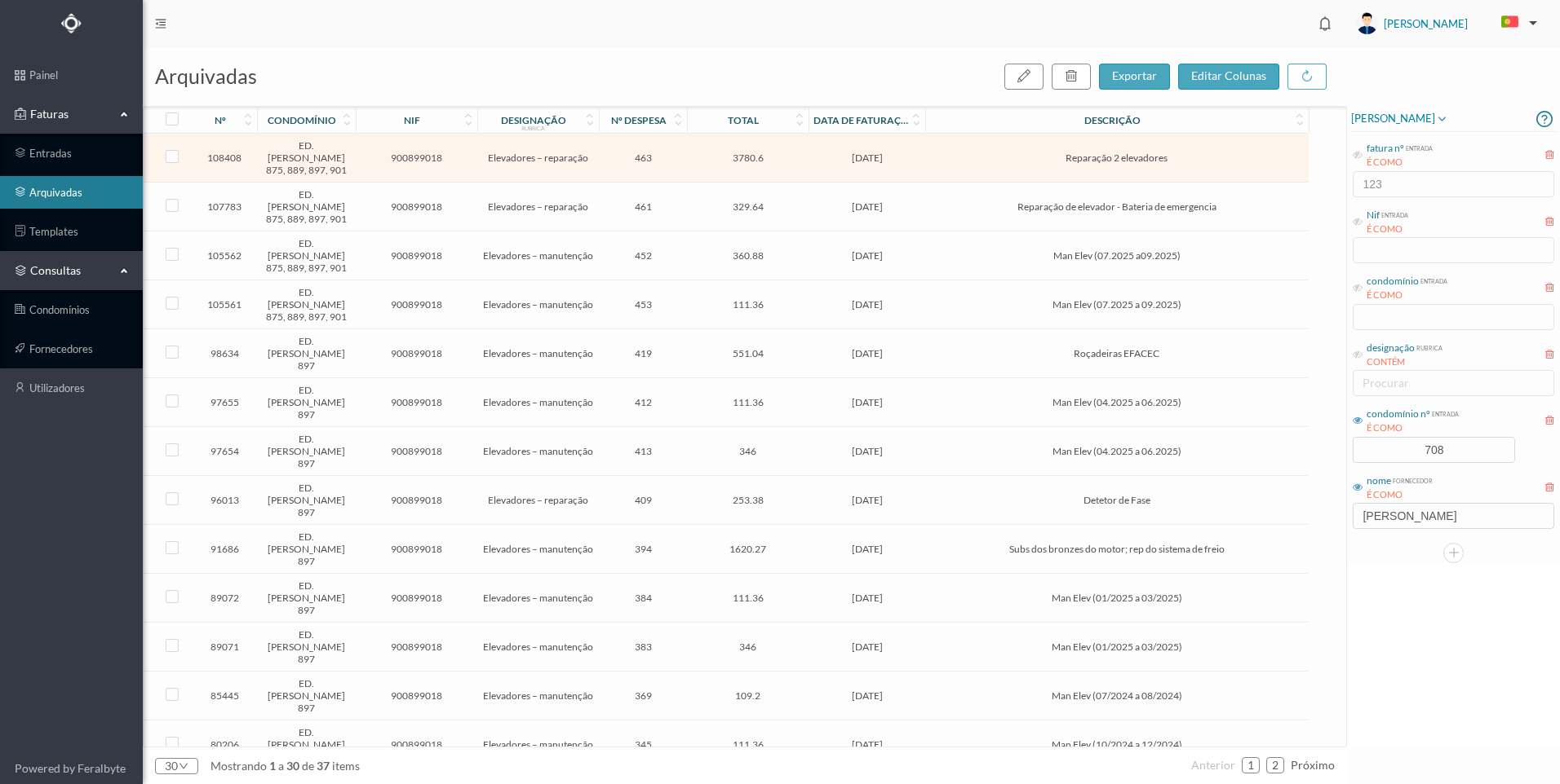
click at [848, 165] on td "[DATE]" at bounding box center [866, 158] width 117 height 49
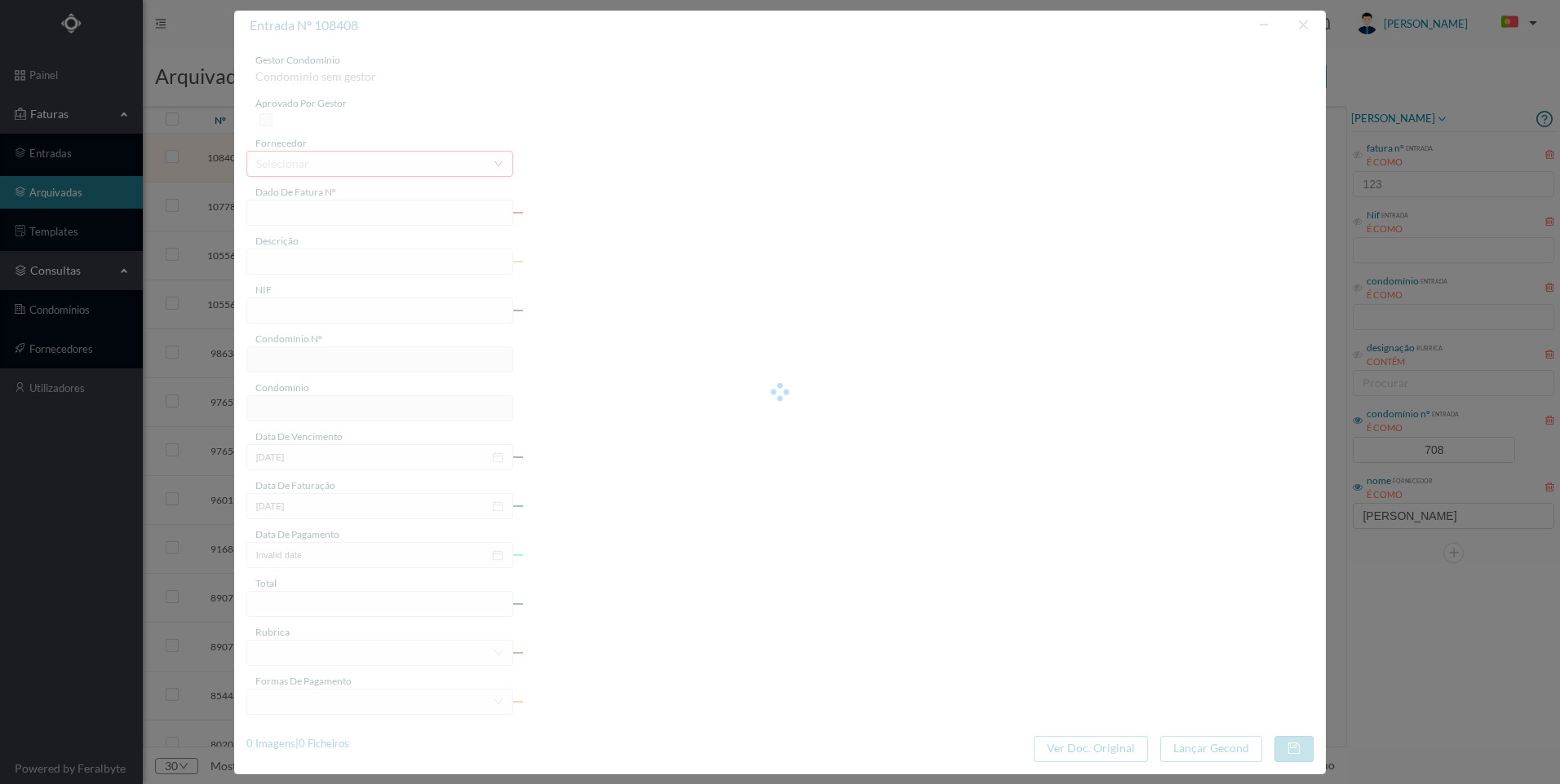
type input "FR 2506/002168"
type input "Reparação 2 elevadores"
type input "900899018"
type input "[DATE]"
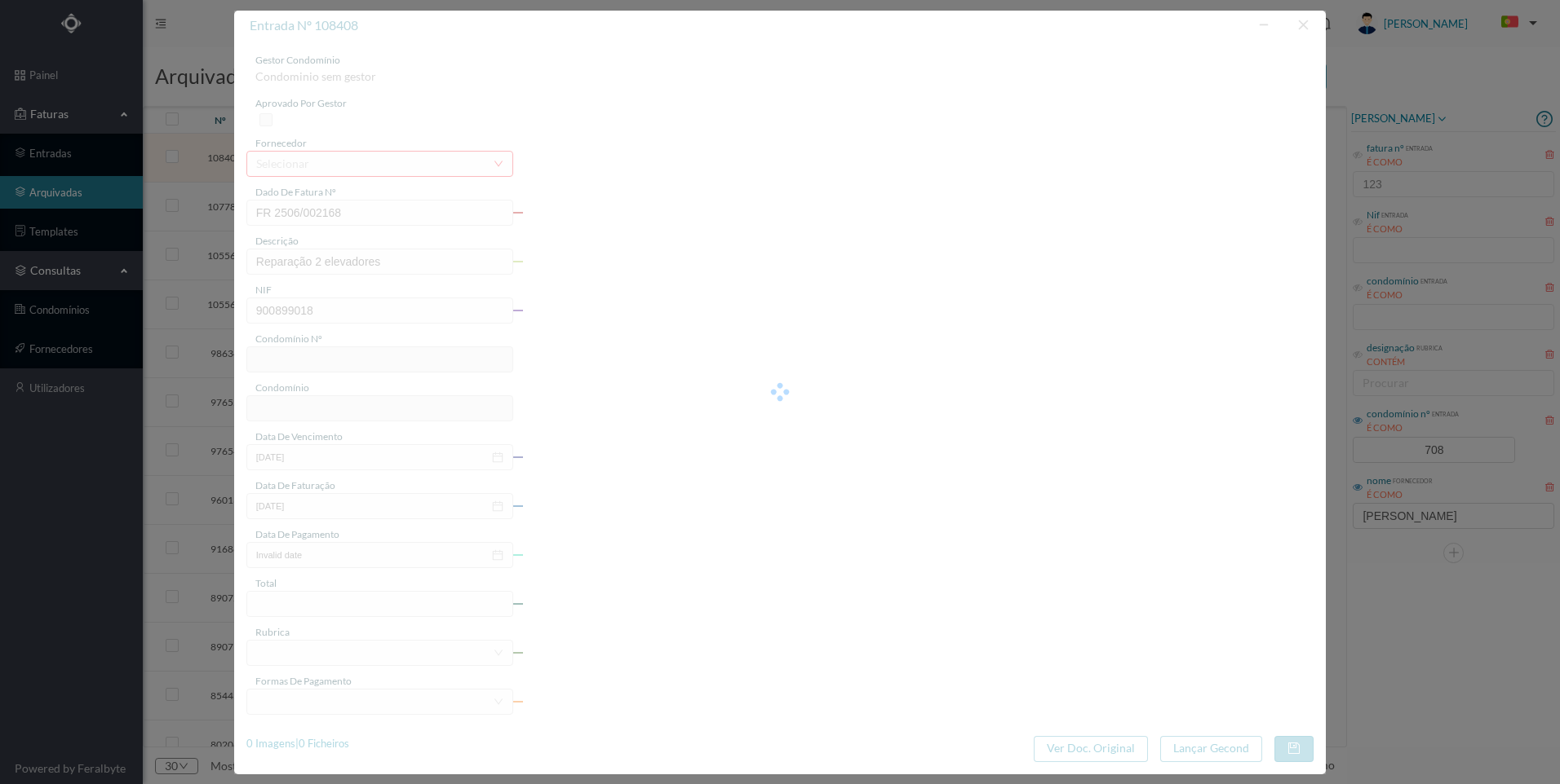
type input "3780.60"
type input "708"
type input "ED. [PERSON_NAME] 875, 889, 897, 901"
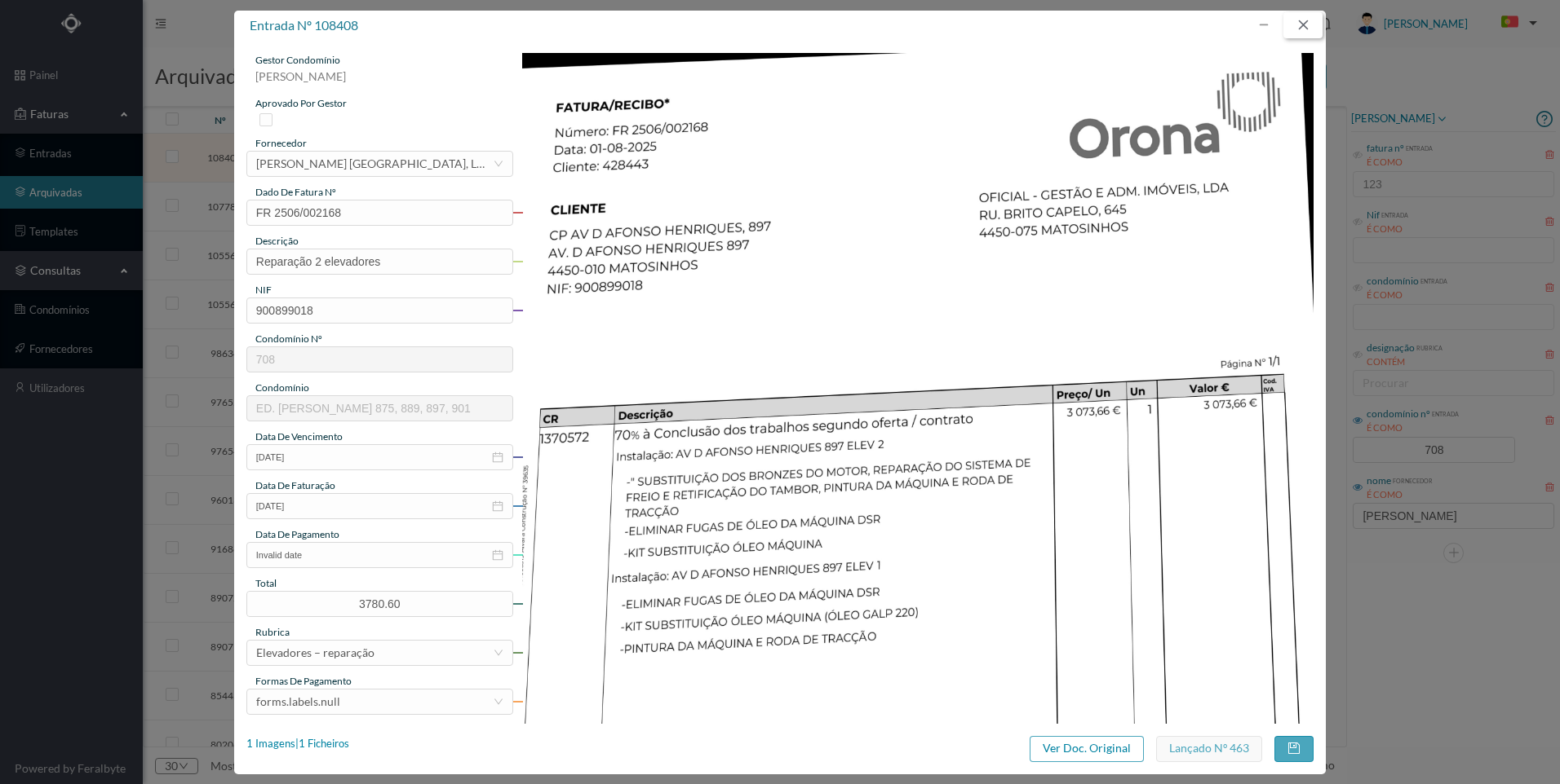
click at [1313, 20] on button "button" at bounding box center [1303, 25] width 39 height 26
